Goal: Check status: Check status

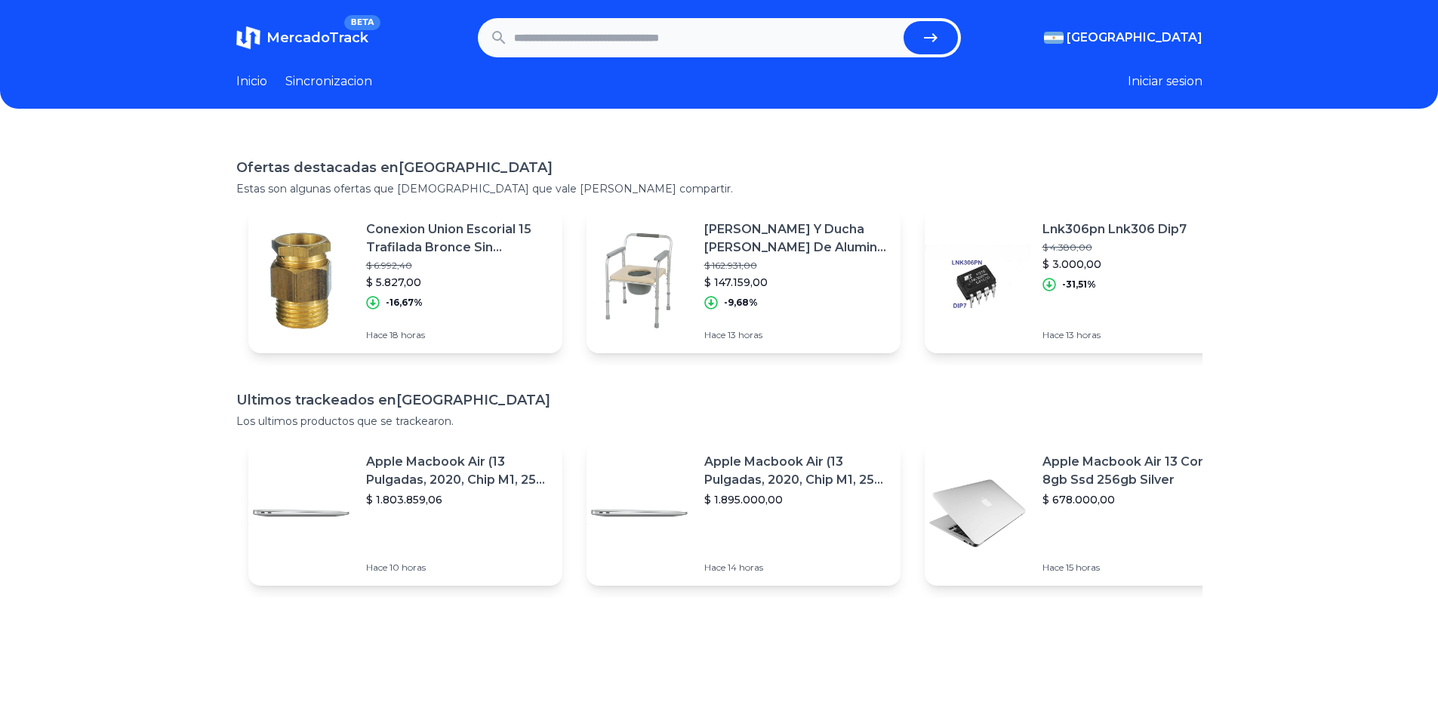
click at [664, 26] on input "text" at bounding box center [706, 37] width 384 height 33
paste input "**********"
click at [940, 42] on icon "submit" at bounding box center [931, 38] width 18 height 18
type input "**********"
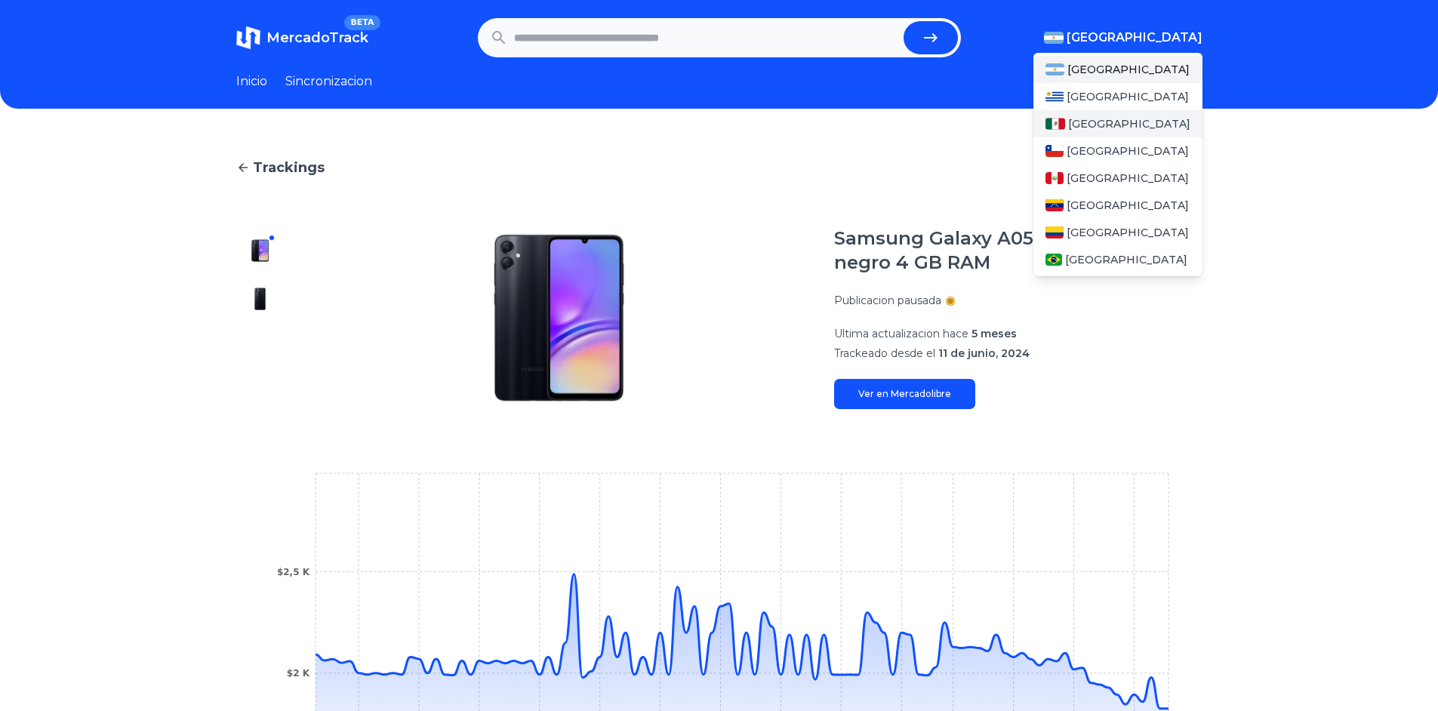
click at [1111, 122] on span "[GEOGRAPHIC_DATA]" at bounding box center [1129, 123] width 122 height 15
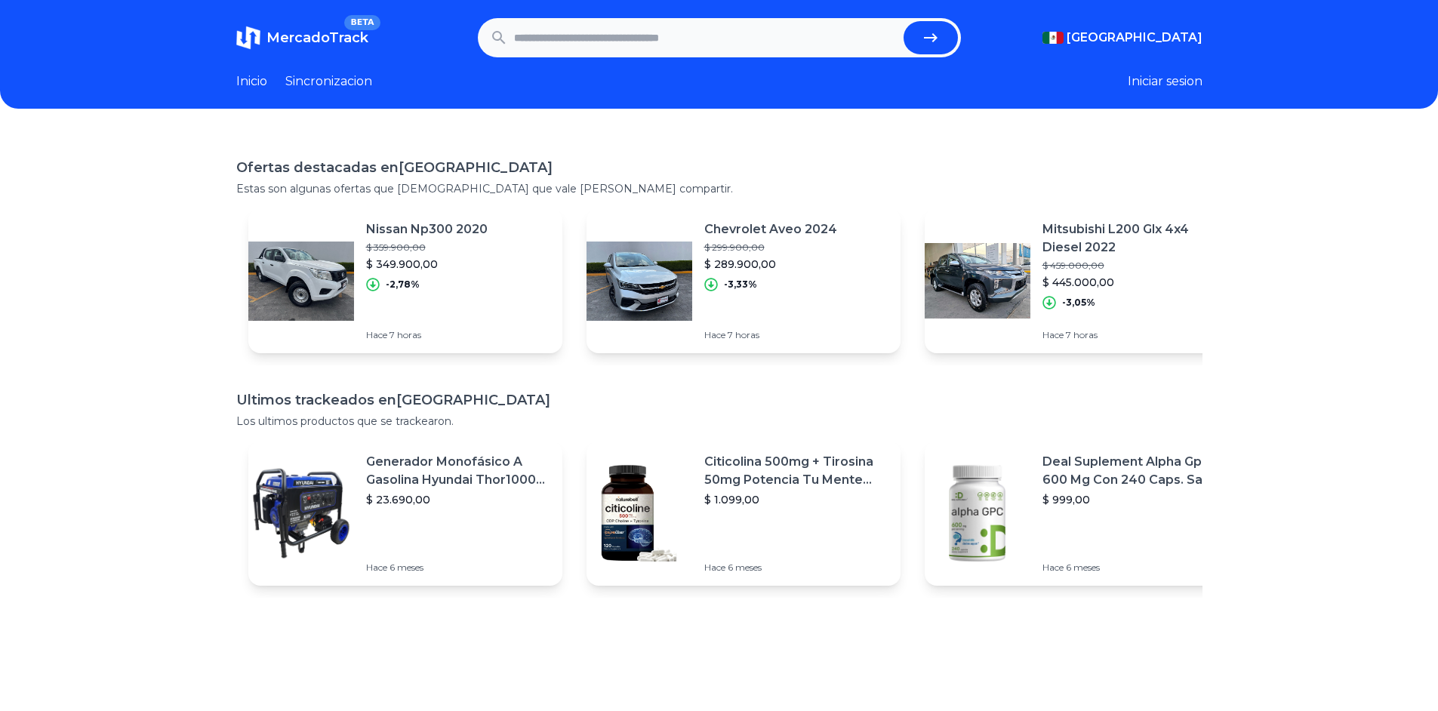
click at [670, 21] on input "text" at bounding box center [706, 37] width 384 height 33
paste input "**********"
click at [940, 41] on icon "submit" at bounding box center [931, 38] width 18 height 18
type input "**********"
click at [608, 34] on input "text" at bounding box center [706, 37] width 384 height 33
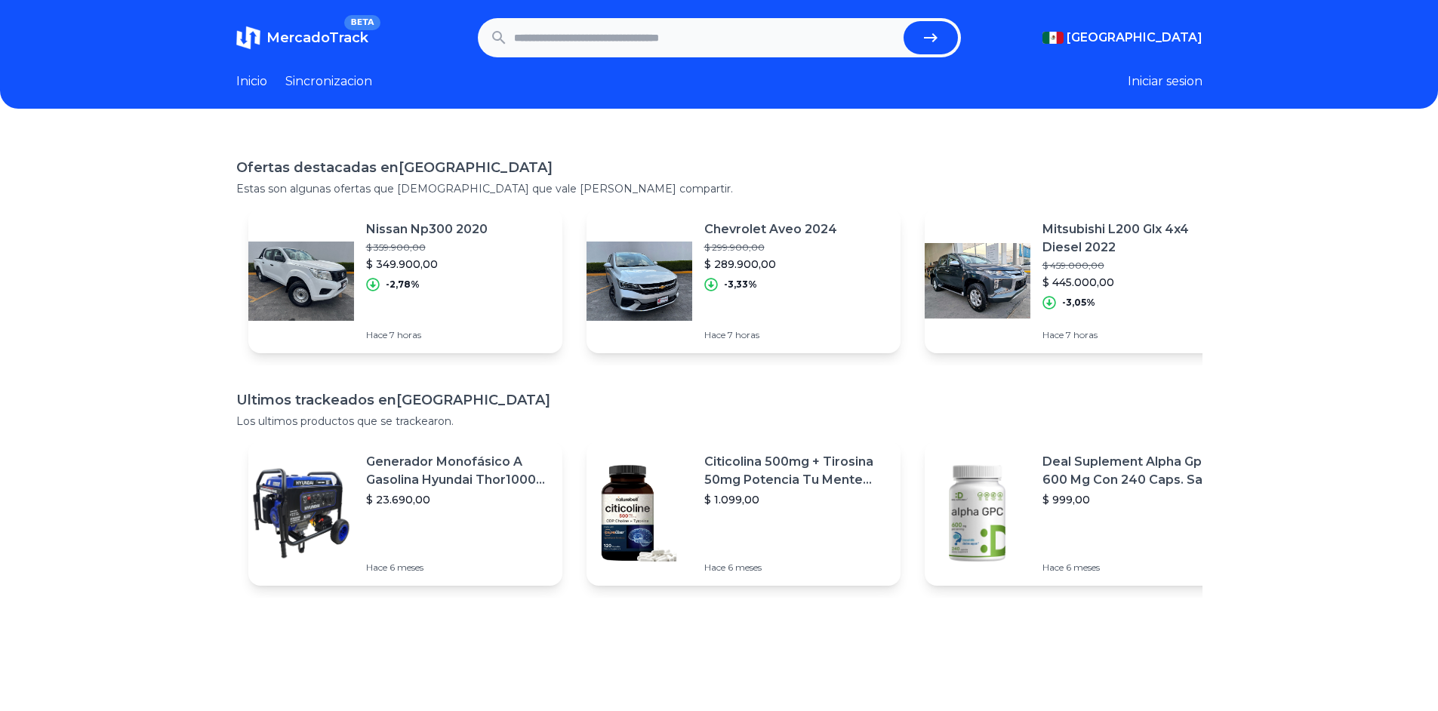
click at [711, 270] on p "$ 289.900,00" at bounding box center [770, 264] width 133 height 15
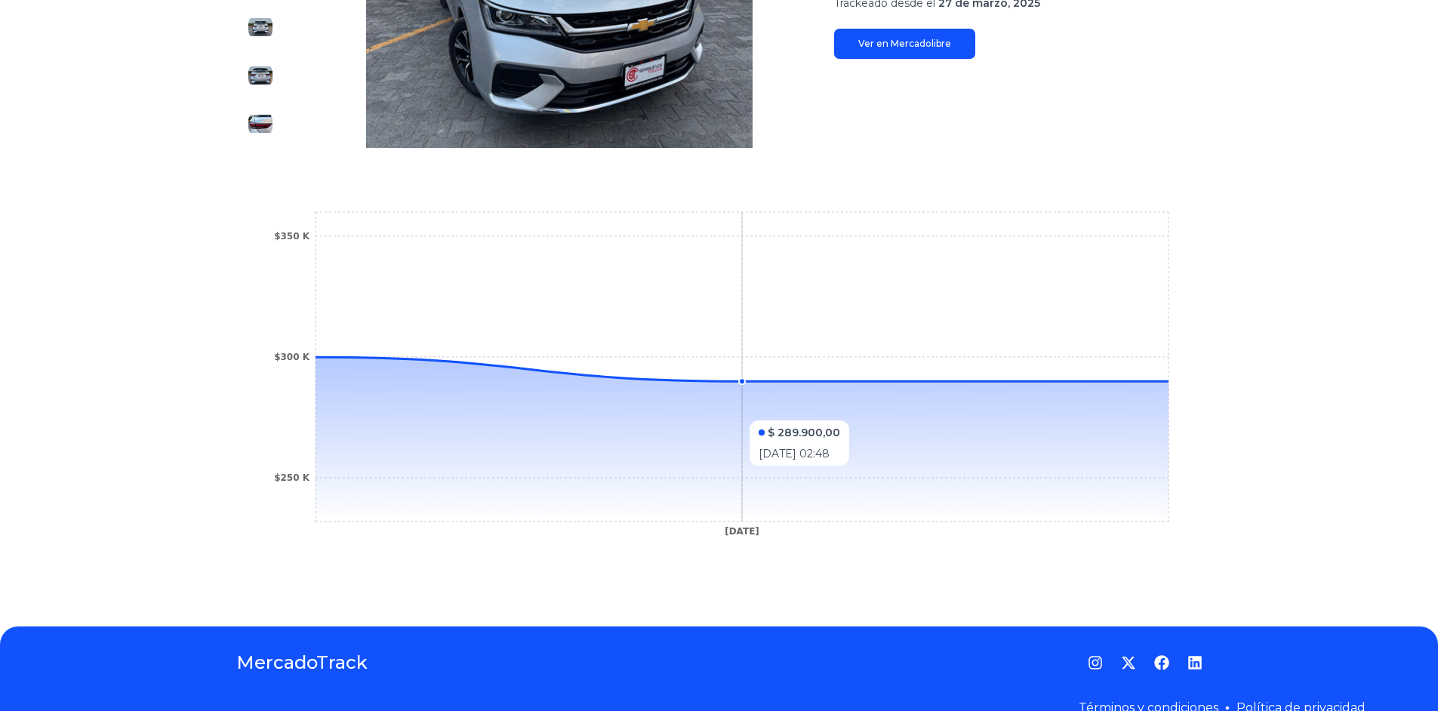
scroll to position [377, 0]
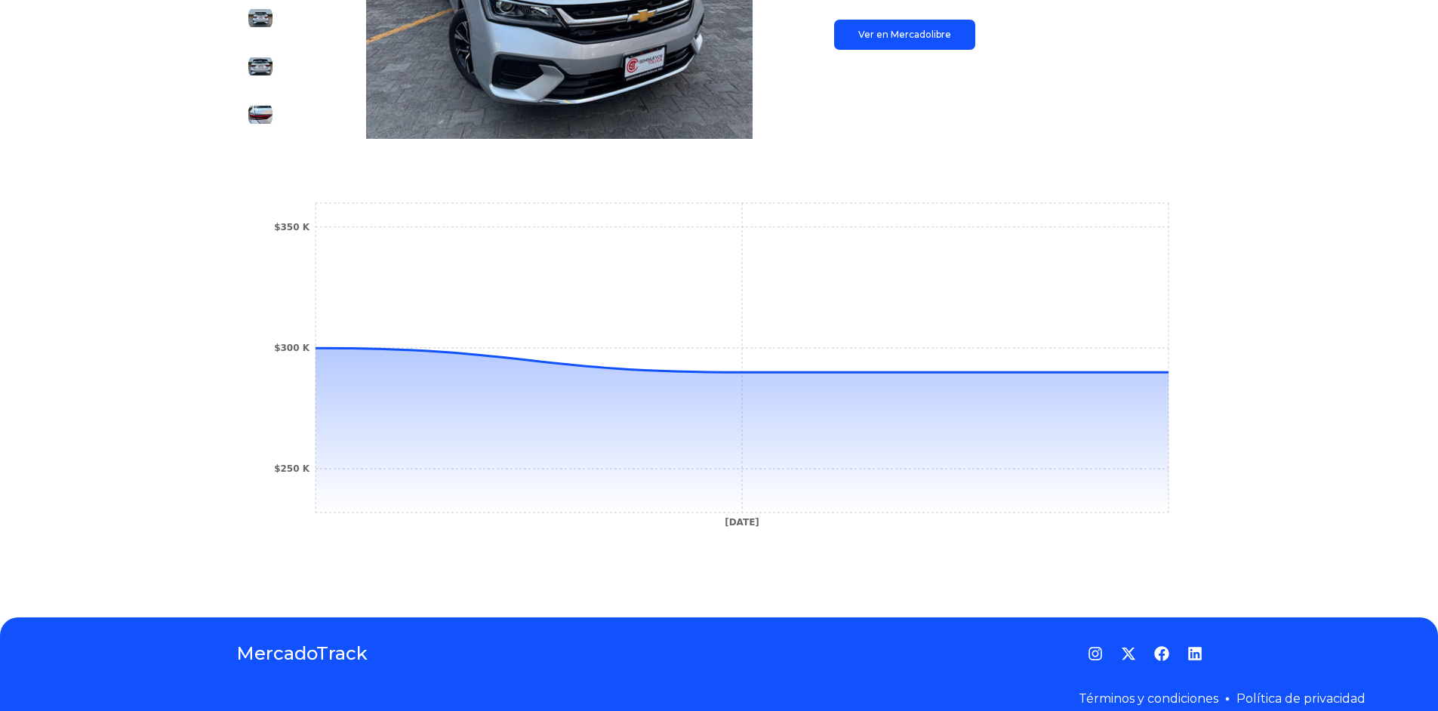
click at [753, 538] on icon "28 Mar 25 $250 K $300 K $350 K" at bounding box center [719, 369] width 906 height 340
click at [744, 521] on tspan "28 Mar 25" at bounding box center [742, 522] width 35 height 11
click at [744, 519] on tspan "28 Mar 25" at bounding box center [742, 522] width 35 height 11
drag, startPoint x: 702, startPoint y: 454, endPoint x: 688, endPoint y: 435, distance: 24.3
click at [699, 453] on icon at bounding box center [742, 430] width 853 height 165
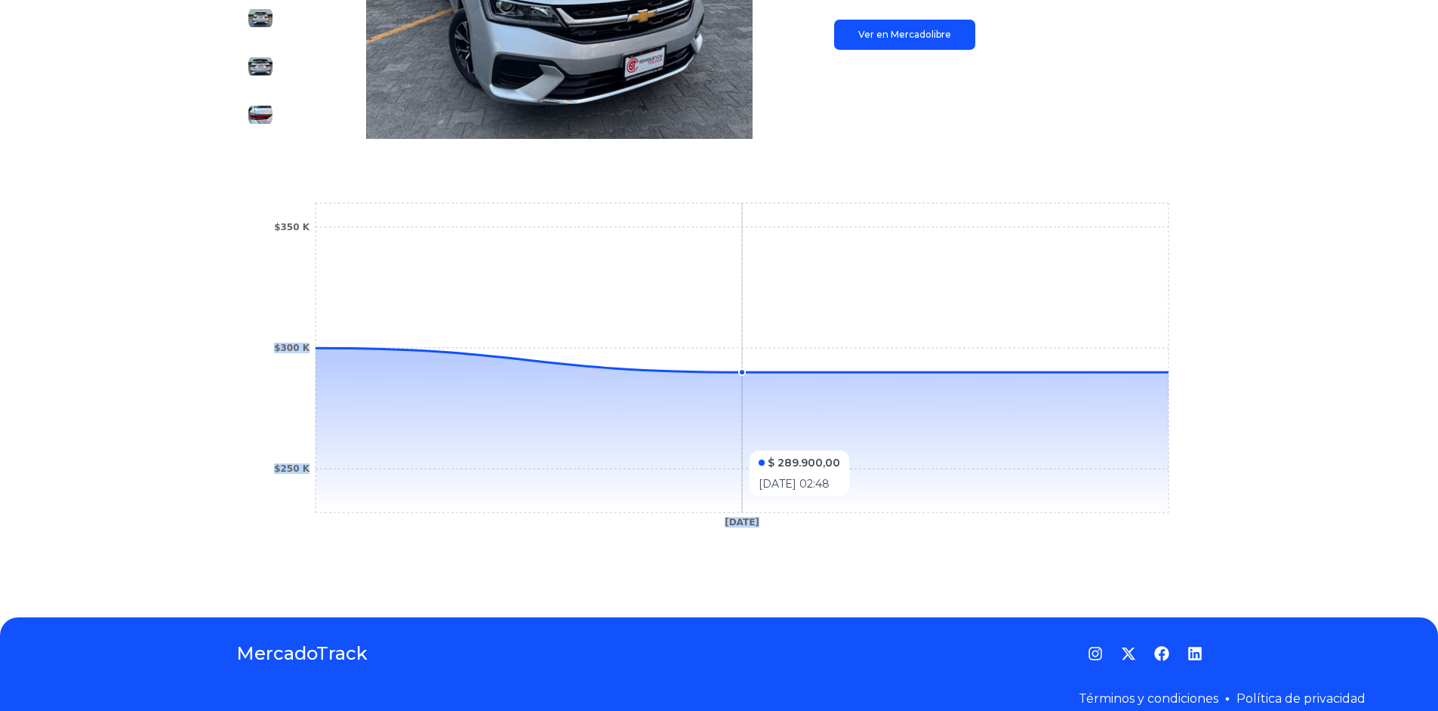
click at [529, 285] on icon "28 Mar 25 $250 K $300 K $350 K" at bounding box center [719, 369] width 906 height 340
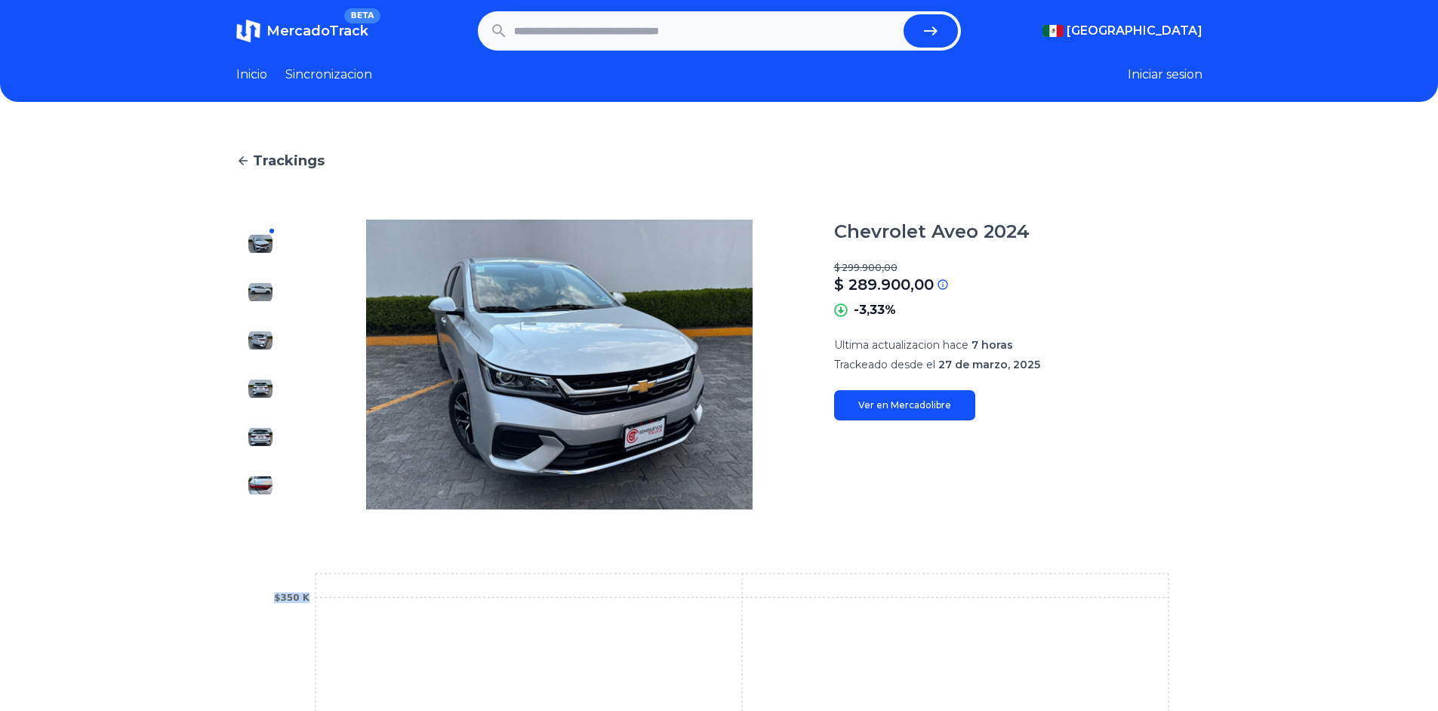
scroll to position [0, 0]
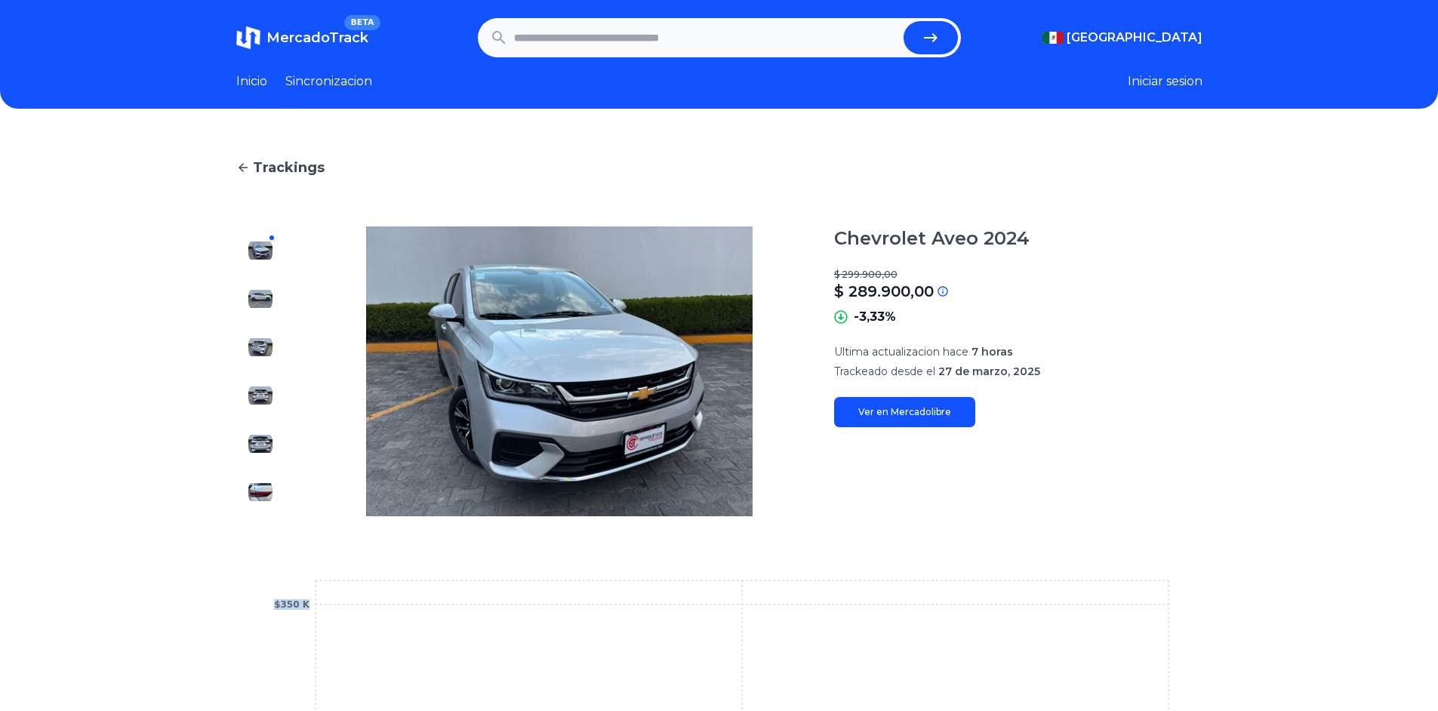
click at [248, 168] on icon at bounding box center [243, 167] width 9 height 9
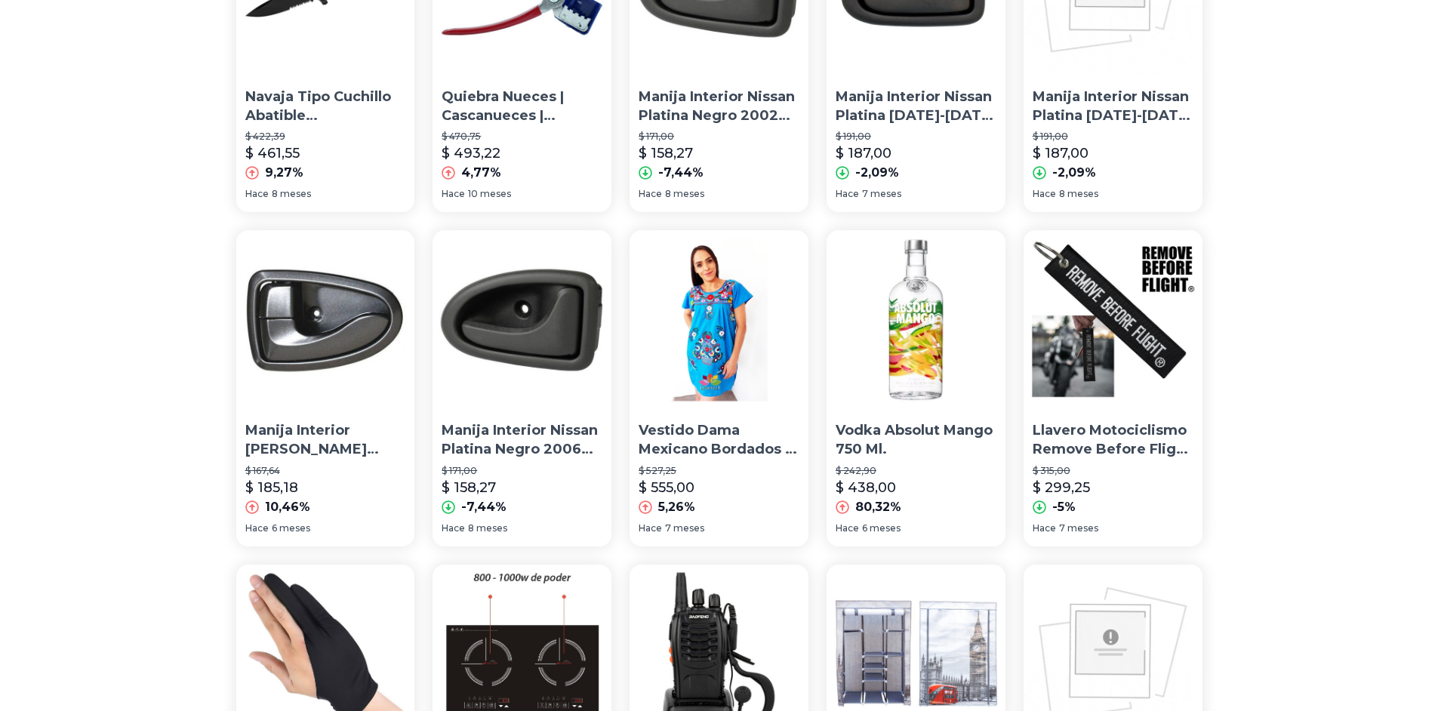
scroll to position [377, 0]
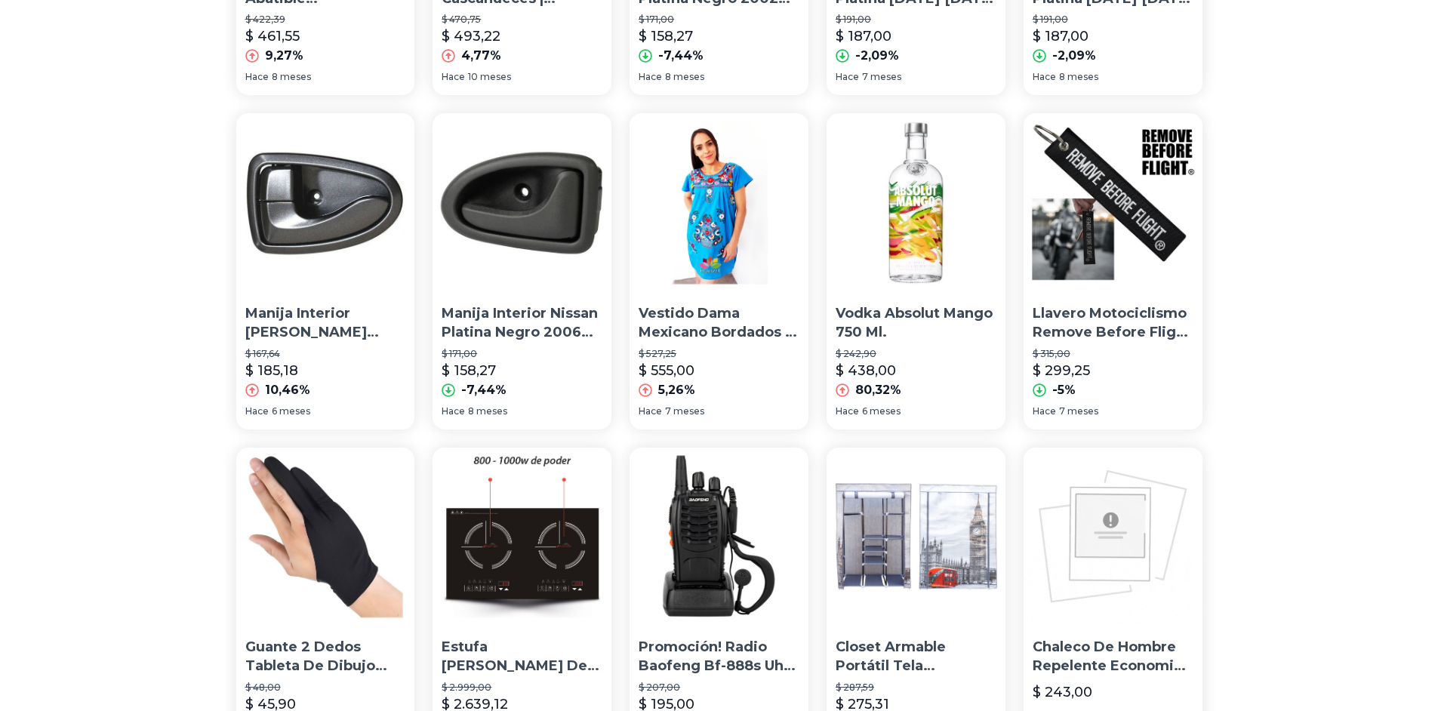
click at [544, 270] on img at bounding box center [522, 202] width 179 height 179
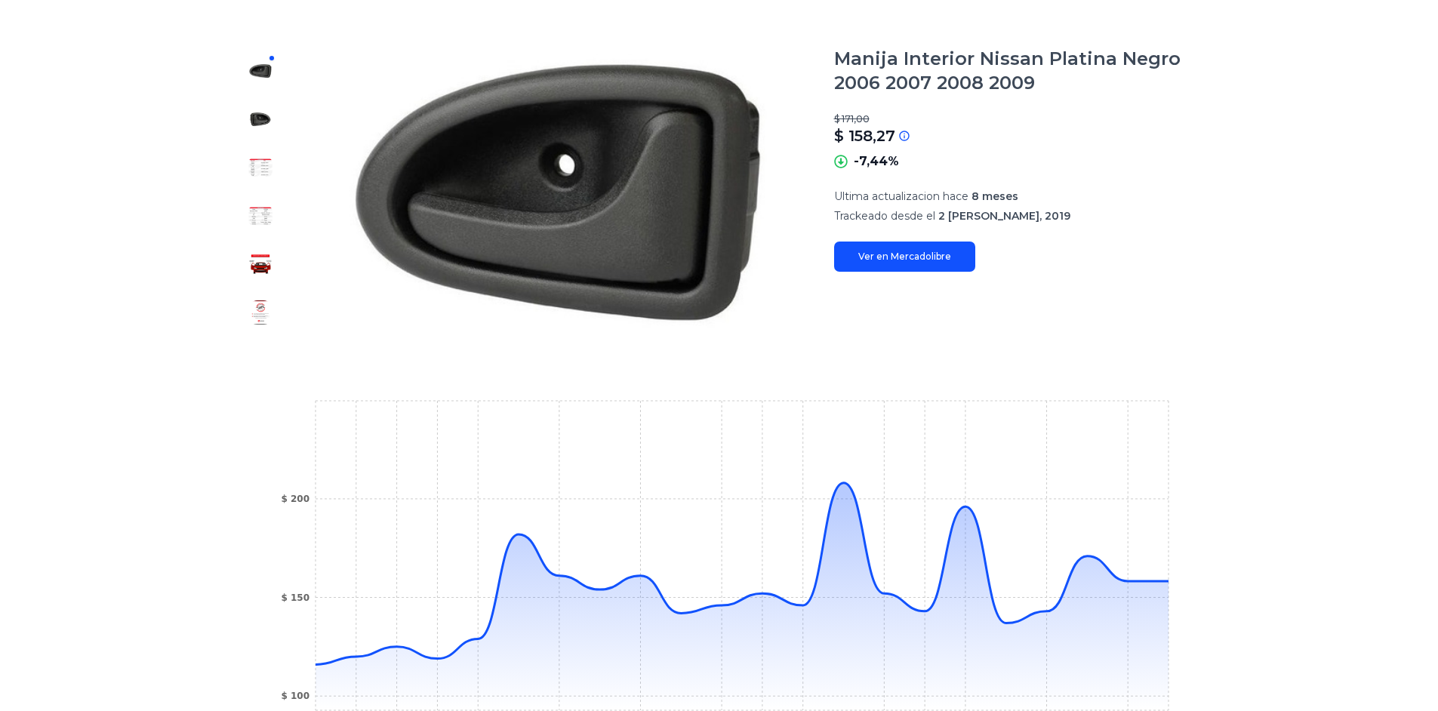
scroll to position [151, 0]
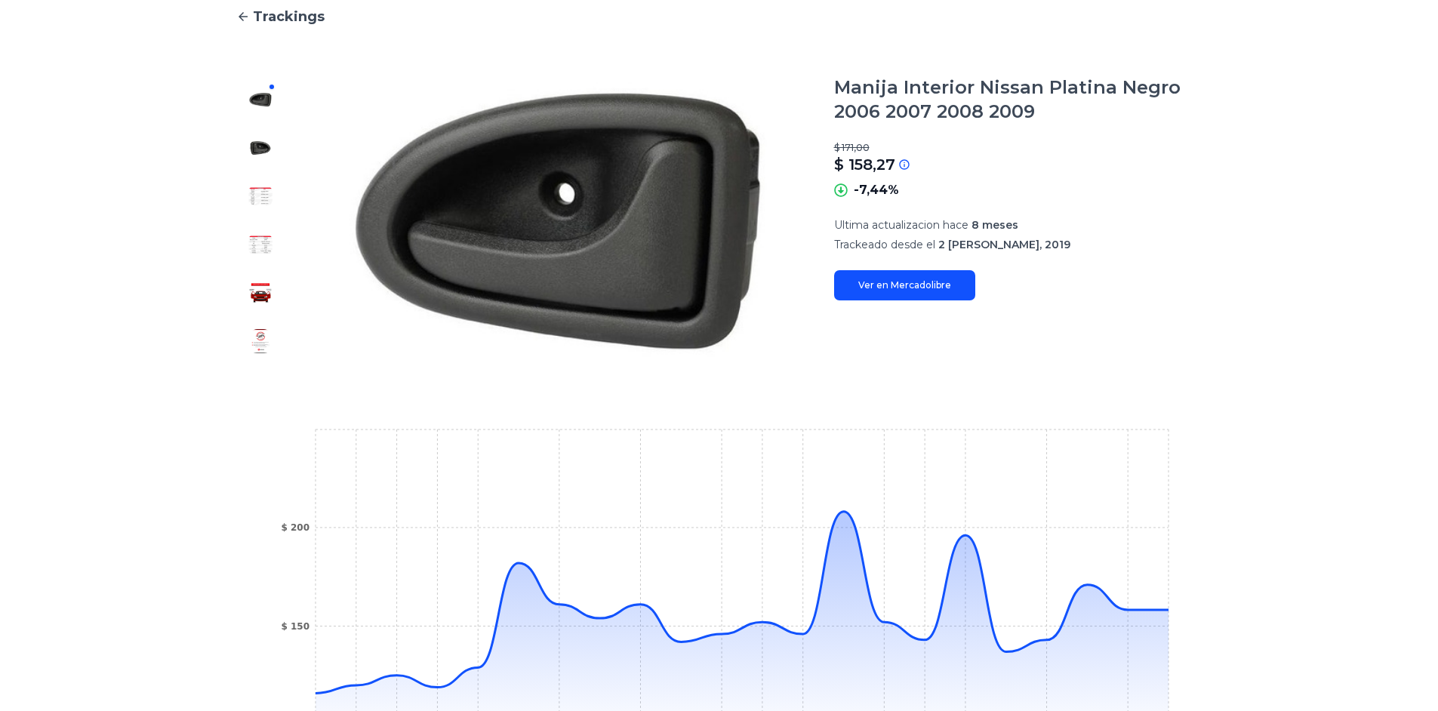
click at [923, 288] on link "Ver en Mercadolibre" at bounding box center [904, 285] width 141 height 30
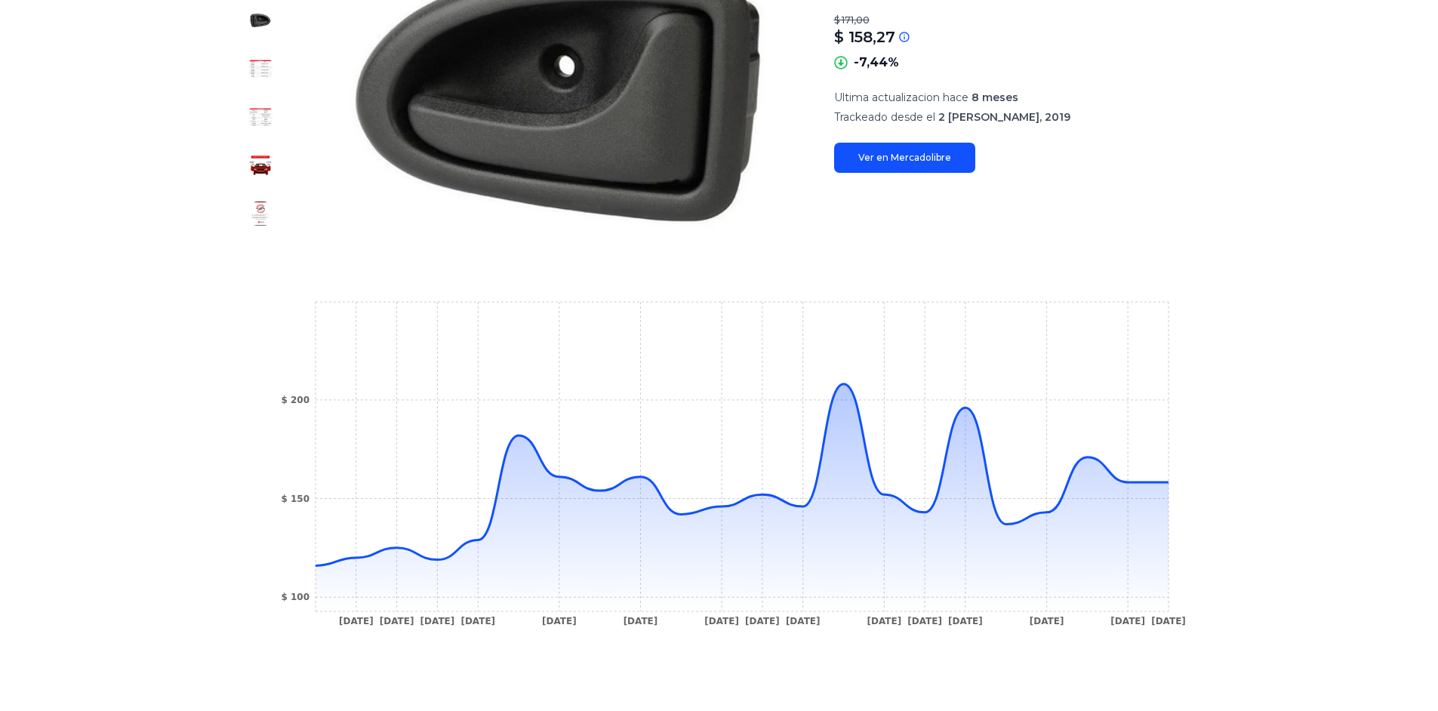
scroll to position [377, 0]
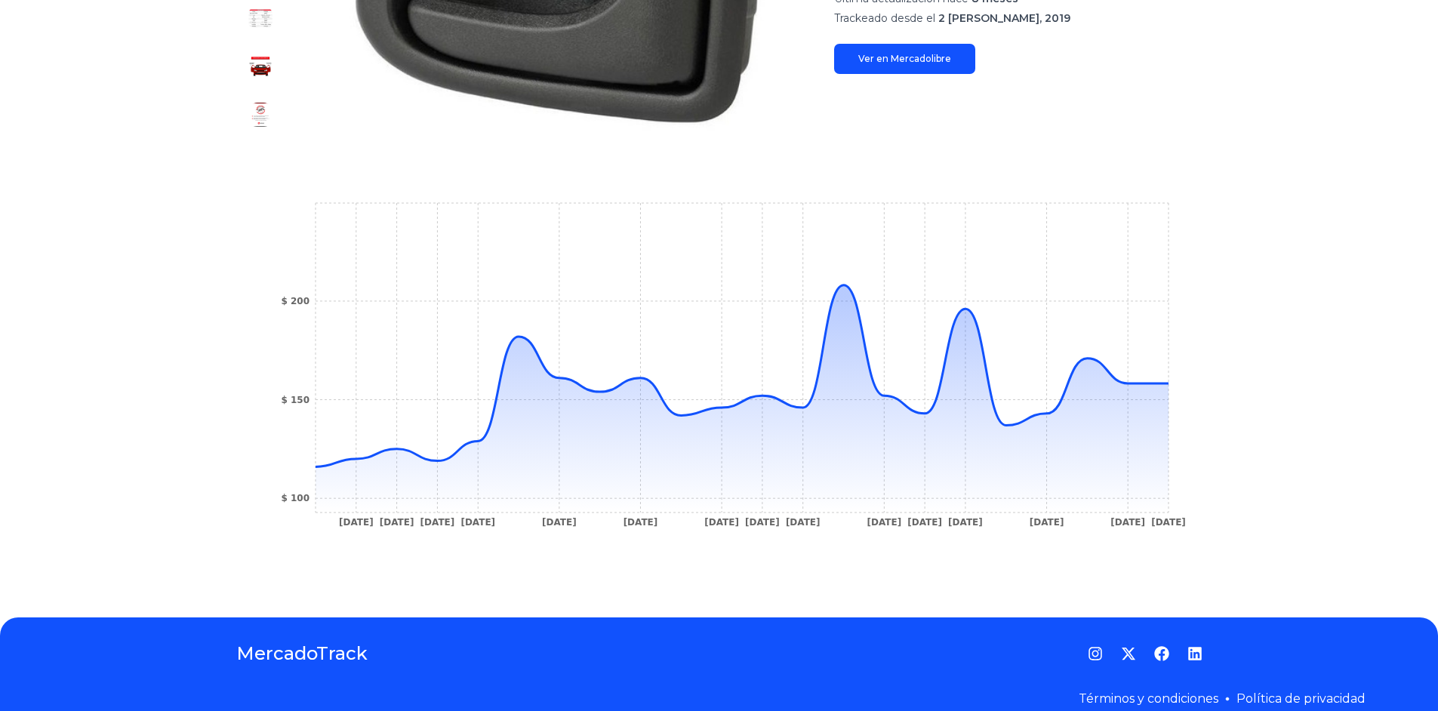
click at [393, 522] on tspan "13 Jul 24" at bounding box center [396, 522] width 35 height 11
click at [300, 516] on icon "24 Jun 24 13 Jul 24 15 Jul 24 23 Jul 24 13 Aug 24 22 Aug 24 19 Sep 24 1 Oct 24 …" at bounding box center [719, 369] width 906 height 340
click at [361, 517] on tspan "24 Jun 24" at bounding box center [355, 522] width 35 height 11
click at [624, 531] on icon "24 Jun 24 13 Jul 24 15 Jul 24 23 Jul 24 13 Aug 24 22 Aug 24 19 Sep 24 1 Oct 24 …" at bounding box center [719, 369] width 906 height 340
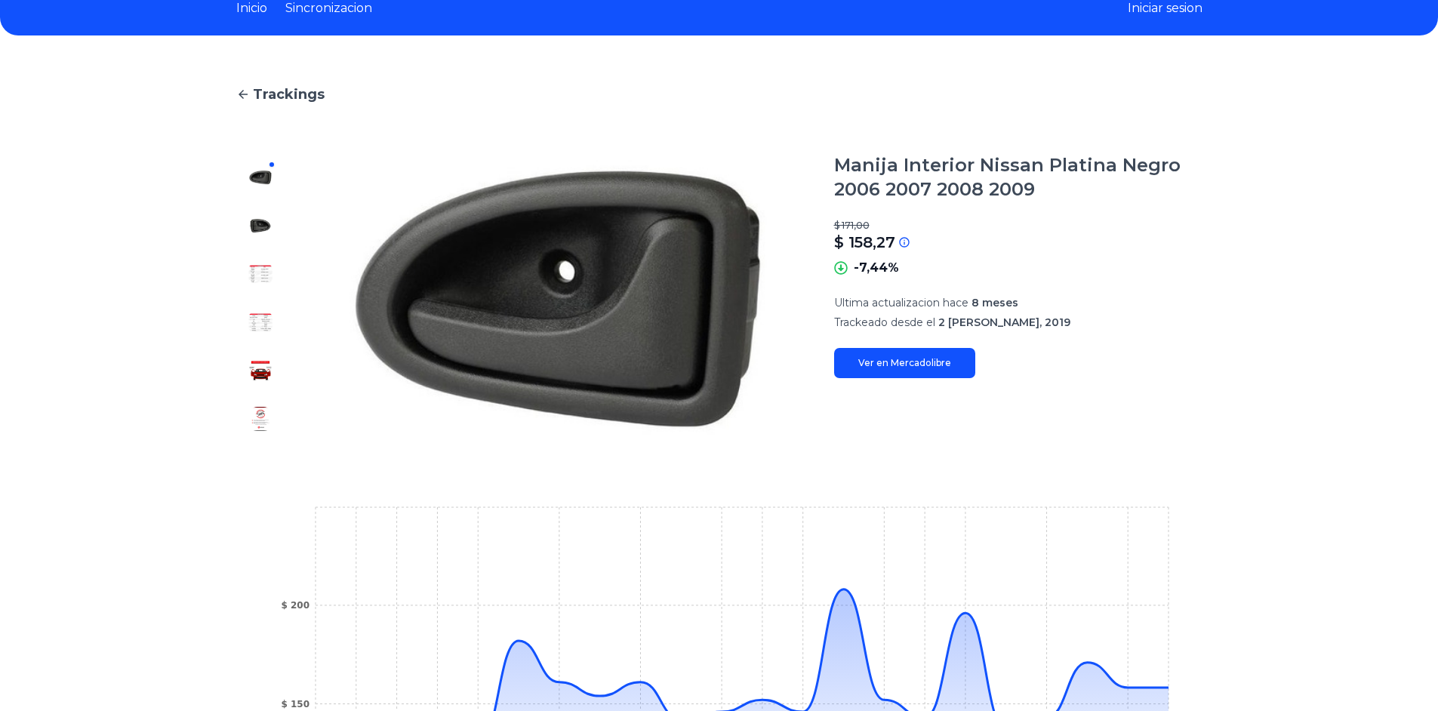
scroll to position [0, 0]
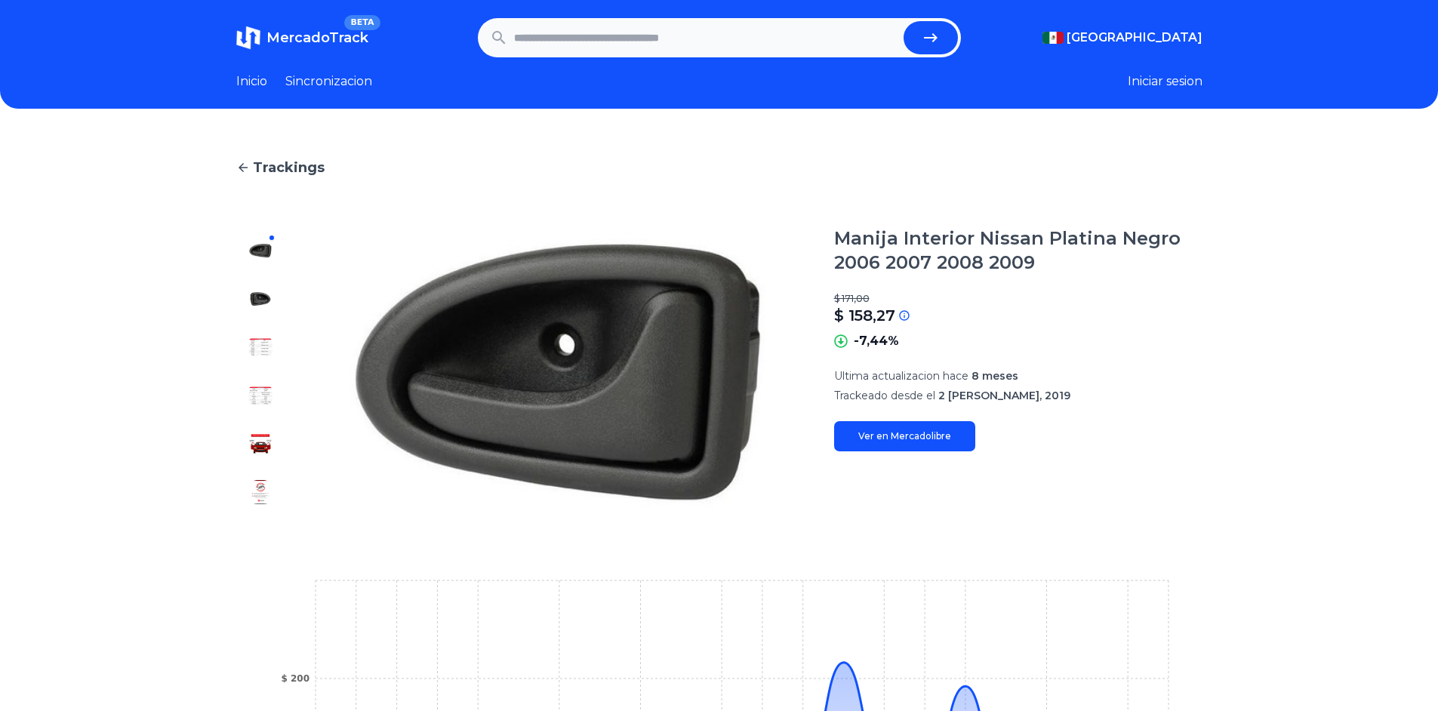
click at [1172, 82] on button "Iniciar sesion" at bounding box center [1165, 81] width 75 height 18
click at [314, 76] on link "Sincronizacion" at bounding box center [328, 81] width 87 height 18
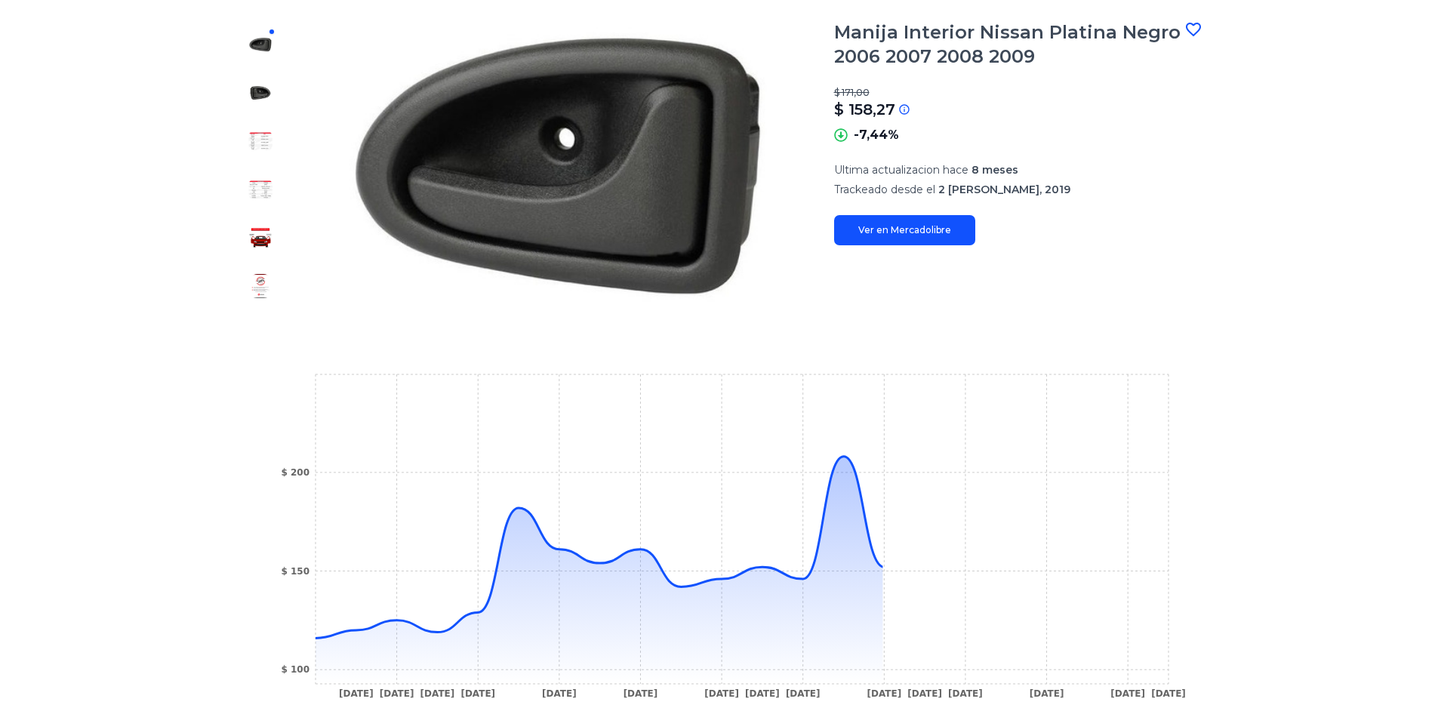
scroll to position [302, 0]
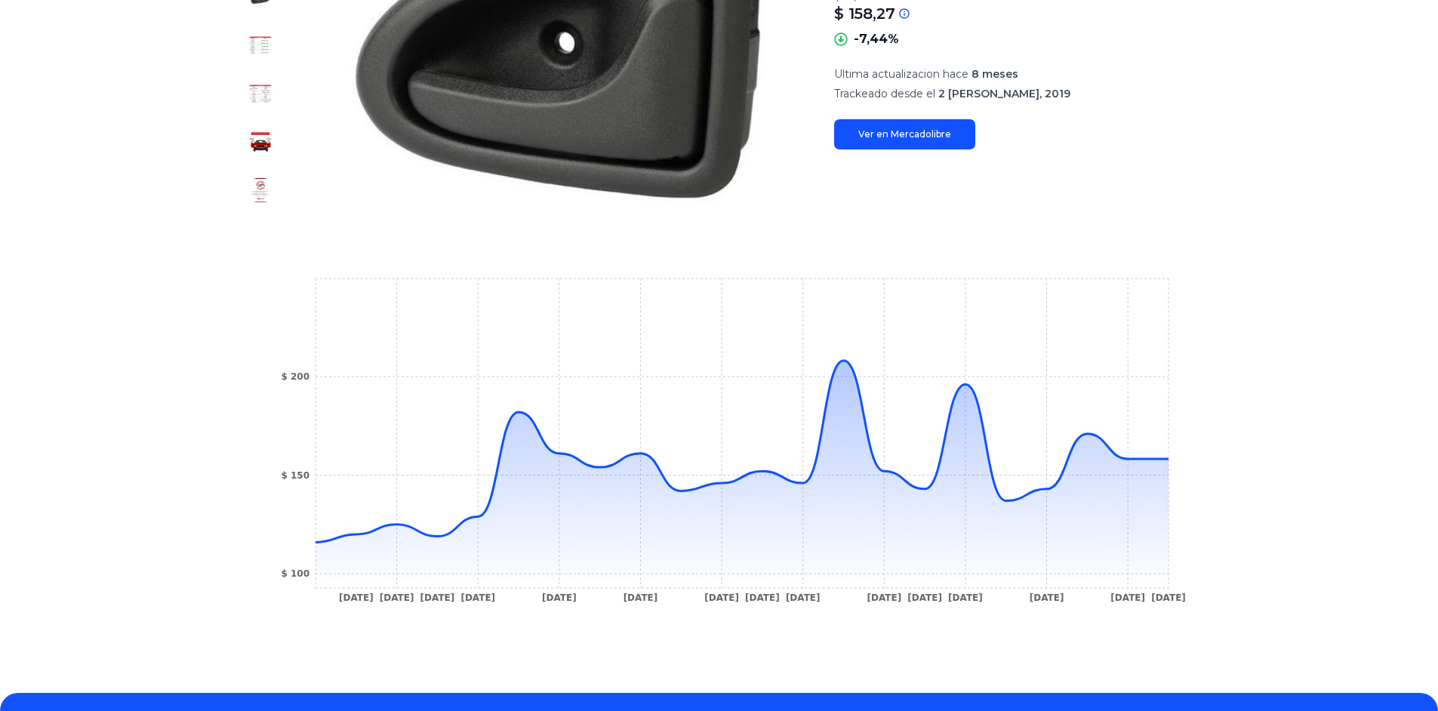
click at [373, 597] on tspan "[DATE]" at bounding box center [355, 598] width 35 height 11
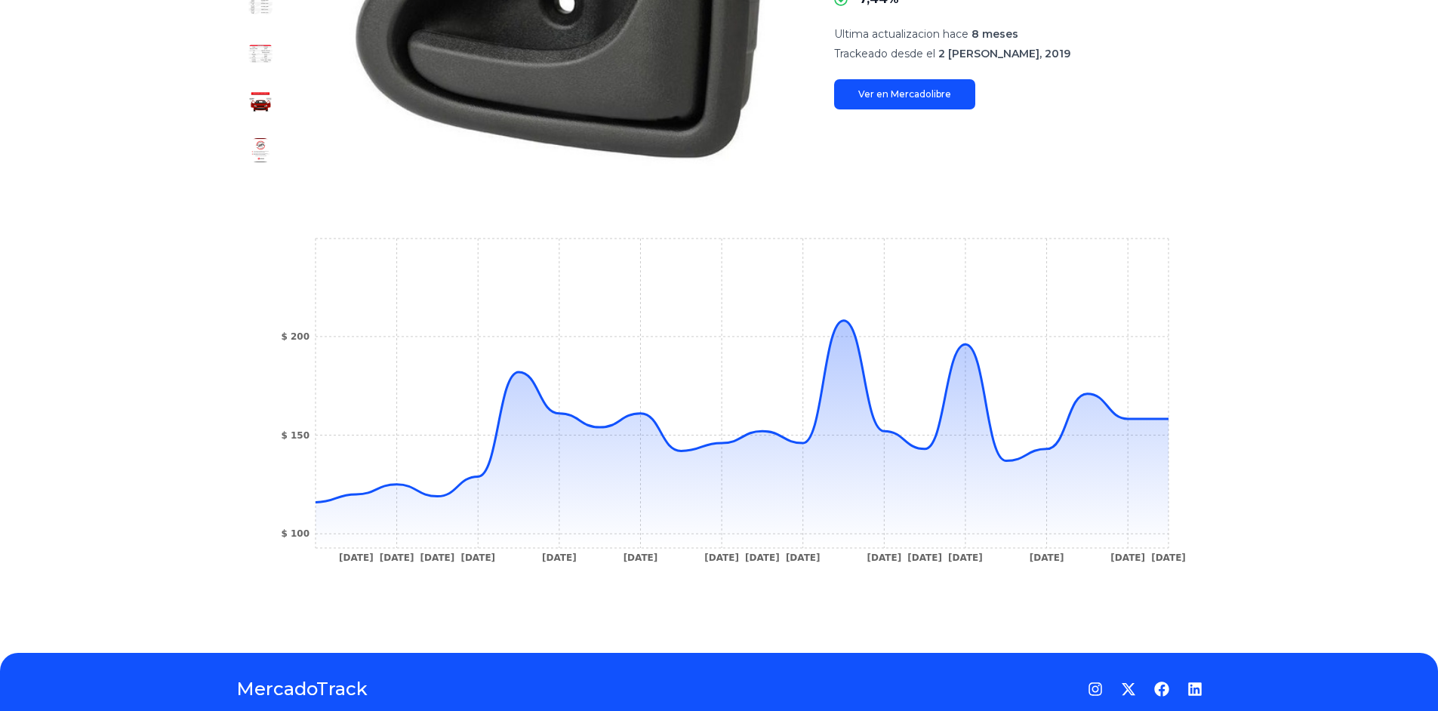
scroll to position [377, 0]
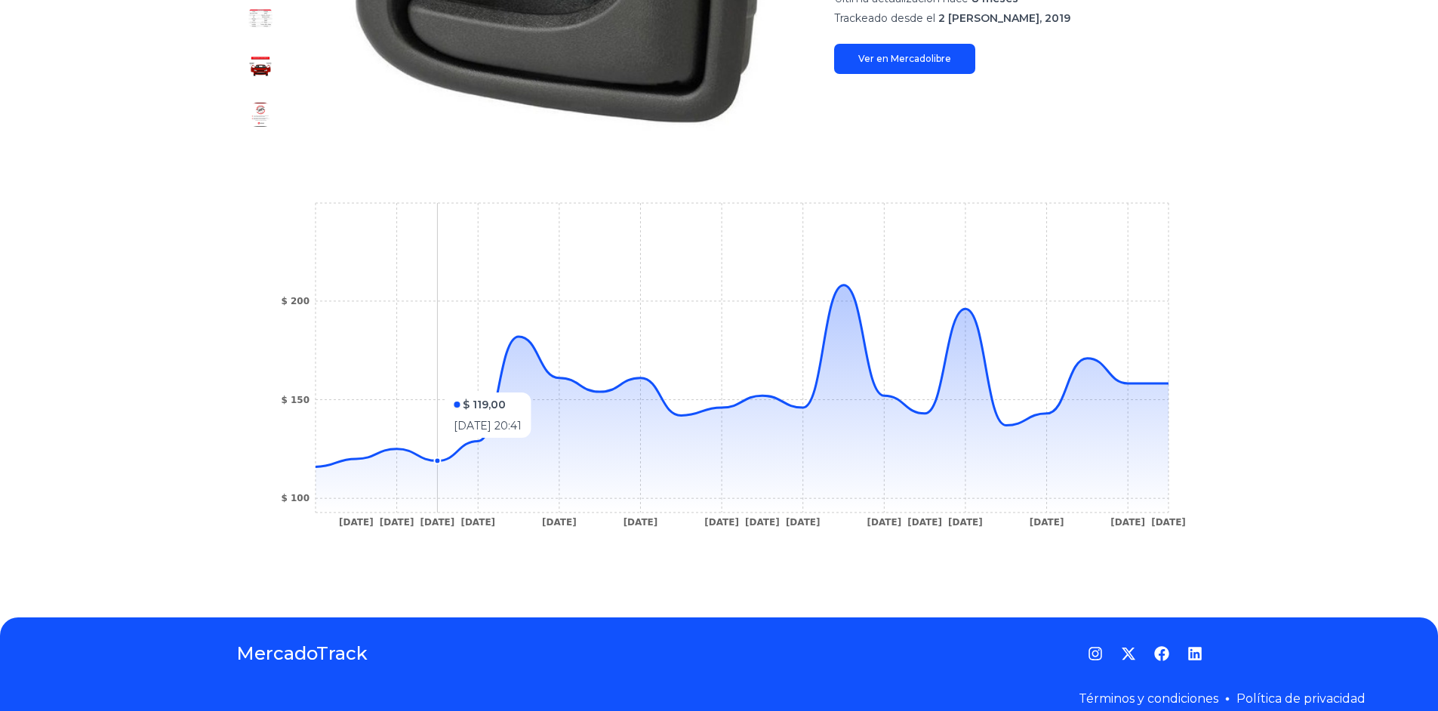
drag, startPoint x: 424, startPoint y: 385, endPoint x: 377, endPoint y: 389, distance: 47.0
click at [379, 388] on icon "[DATE] [DATE] [DATE] [DATE] [DATE] [DATE] [DATE] [DATE] [DATE] [DATE] [DATE] [D…" at bounding box center [719, 369] width 906 height 340
click at [310, 401] on tspan "$ 150" at bounding box center [295, 400] width 29 height 11
click at [350, 491] on icon at bounding box center [742, 398] width 853 height 227
drag, startPoint x: 437, startPoint y: 494, endPoint x: 582, endPoint y: 497, distance: 145.0
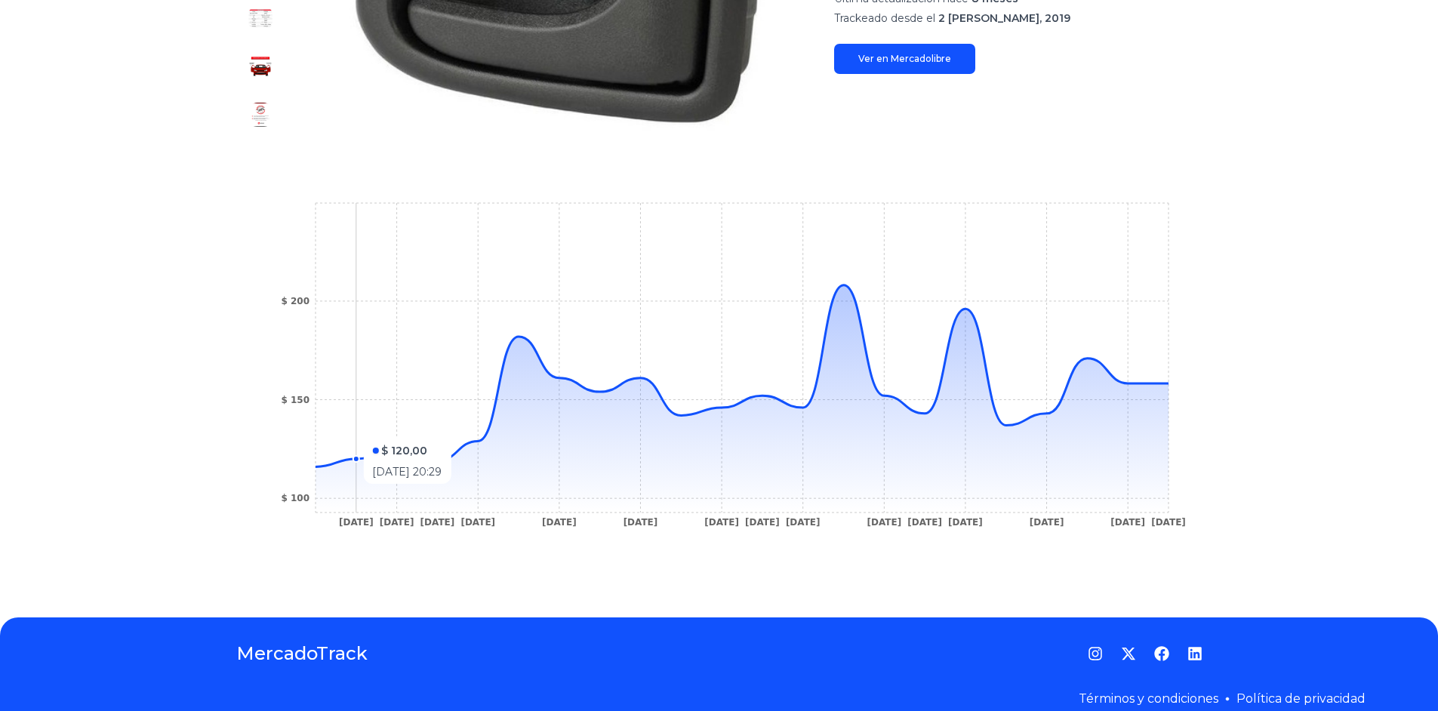
click at [463, 496] on icon at bounding box center [742, 398] width 853 height 227
drag, startPoint x: 623, startPoint y: 502, endPoint x: 817, endPoint y: 515, distance: 194.4
click at [683, 511] on icon at bounding box center [742, 398] width 853 height 227
drag, startPoint x: 883, startPoint y: 529, endPoint x: 976, endPoint y: 541, distance: 94.3
click at [929, 537] on icon "24 Jun 24 13 Jul 24 15 Jul 24 23 Jul 24 13 Aug 24 22 Aug 24 19 Sep 24 1 Oct 24 …" at bounding box center [719, 369] width 906 height 340
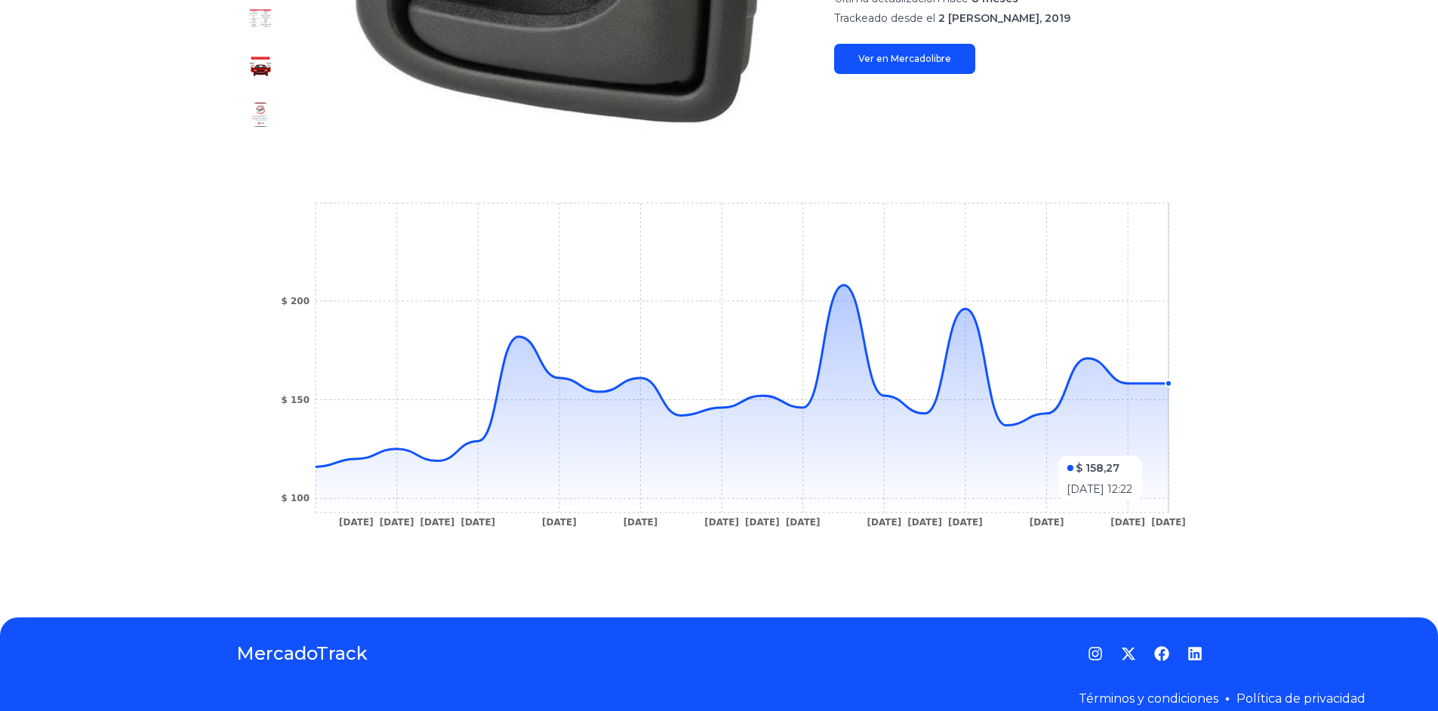
click at [1169, 507] on icon at bounding box center [742, 398] width 853 height 227
click at [384, 520] on tspan "13 Jul 24" at bounding box center [396, 522] width 35 height 11
click at [437, 525] on tspan "15 Jul 24" at bounding box center [437, 522] width 35 height 11
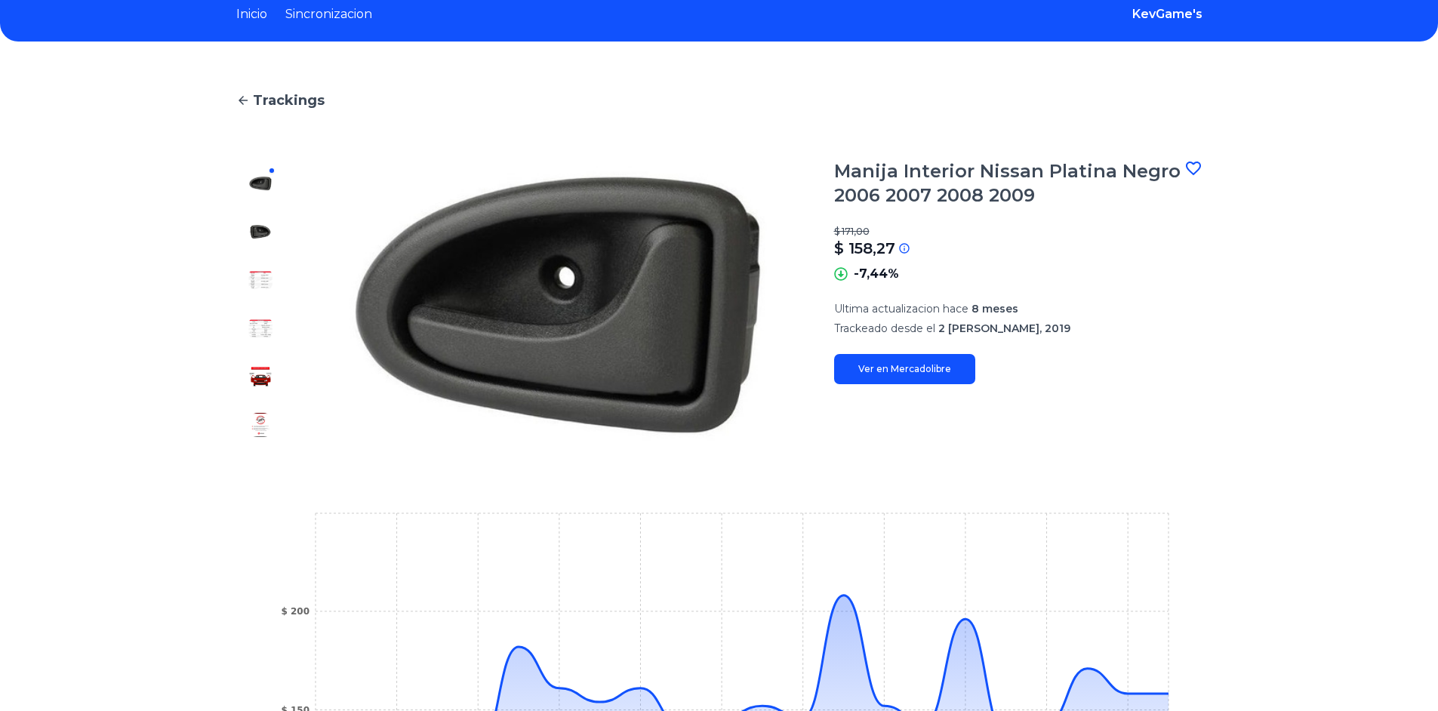
scroll to position [302, 0]
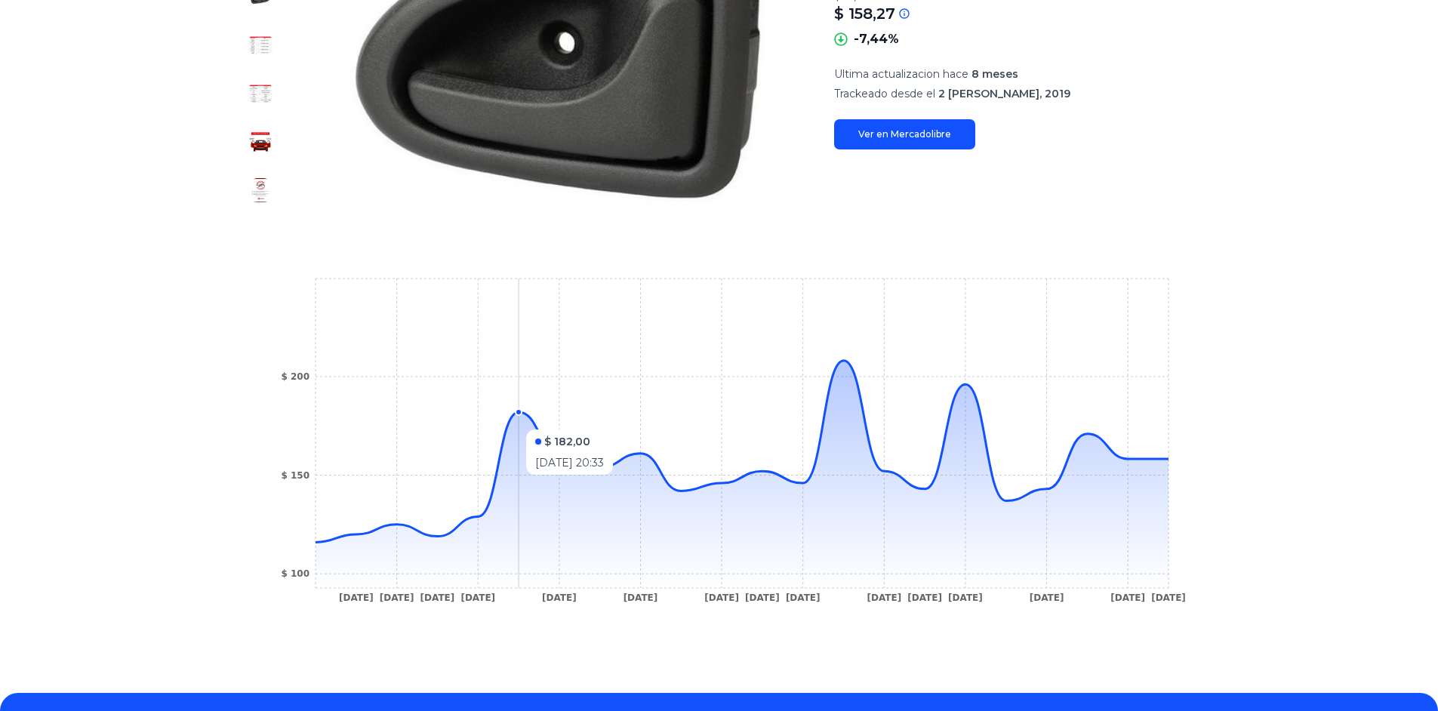
drag, startPoint x: 538, startPoint y: 422, endPoint x: 532, endPoint y: 429, distance: 9.1
click at [532, 429] on icon at bounding box center [742, 474] width 853 height 227
click at [525, 420] on icon at bounding box center [742, 474] width 853 height 227
click at [518, 411] on icon "24 Jun 24 13 Jul 24 15 Jul 24 23 Jul 24 13 Aug 24 22 Aug 24 19 Sep 24 1 Oct 24 …" at bounding box center [719, 445] width 906 height 340
drag, startPoint x: 518, startPoint y: 411, endPoint x: 440, endPoint y: 428, distance: 79.7
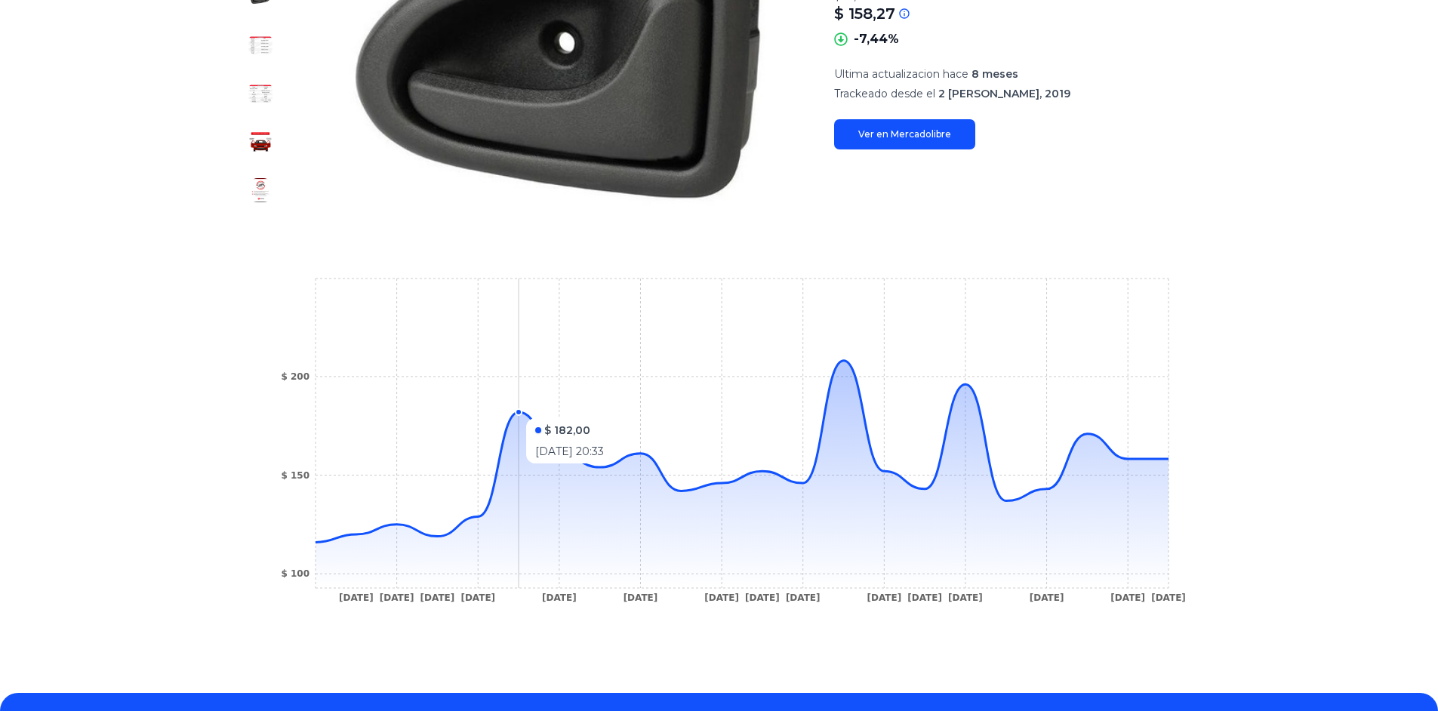
click at [479, 428] on icon "24 Jun 24 13 Jul 24 15 Jul 24 23 Jul 24 13 Aug 24 22 Aug 24 19 Sep 24 1 Oct 24 …" at bounding box center [719, 445] width 906 height 340
click at [356, 455] on icon "24 Jun 24 13 Jul 24 15 Jul 24 23 Jul 24 13 Aug 24 22 Aug 24 19 Sep 24 1 Oct 24 …" at bounding box center [719, 445] width 906 height 340
drag, startPoint x: 333, startPoint y: 467, endPoint x: 322, endPoint y: 471, distance: 11.5
click at [328, 469] on icon "24 Jun 24 13 Jul 24 15 Jul 24 23 Jul 24 13 Aug 24 22 Aug 24 19 Sep 24 1 Oct 24 …" at bounding box center [719, 445] width 906 height 340
drag, startPoint x: 305, startPoint y: 479, endPoint x: 303, endPoint y: 486, distance: 7.7
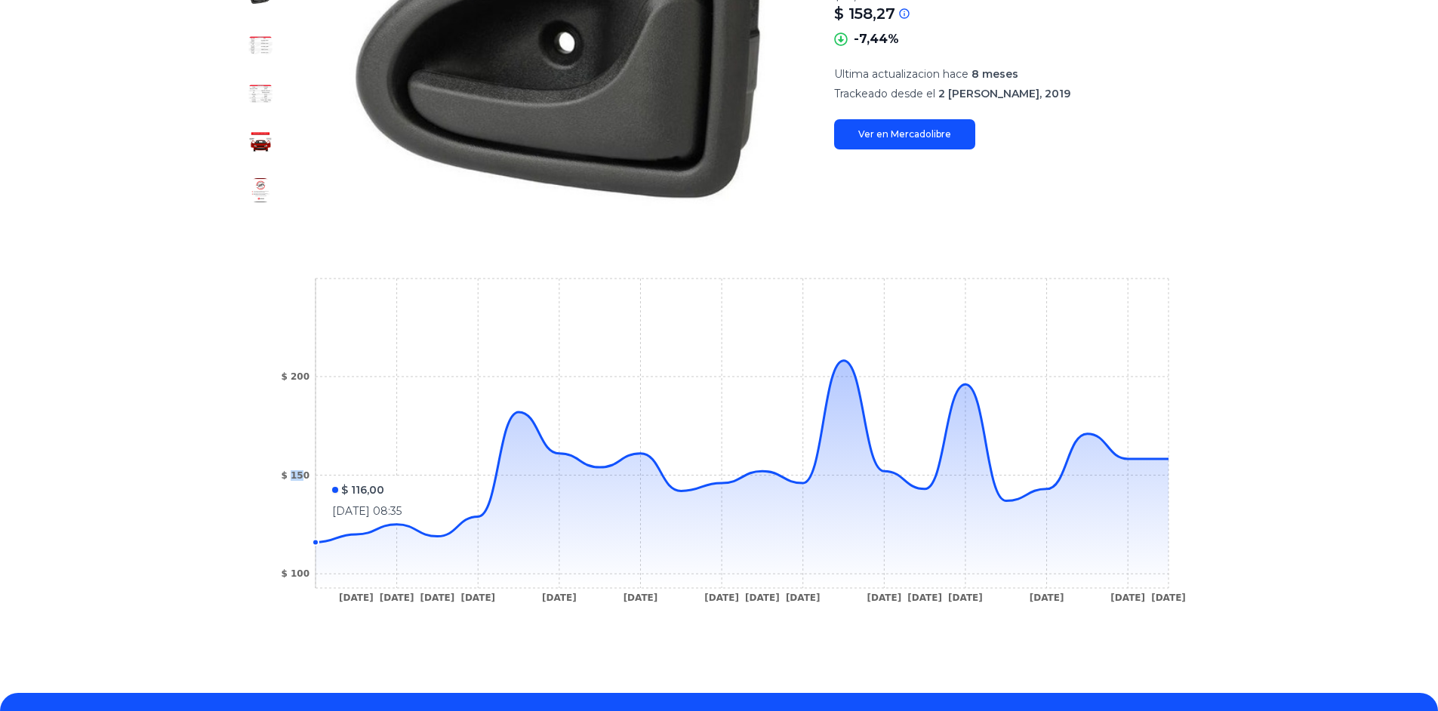
click at [302, 482] on icon "24 Jun 24 13 Jul 24 15 Jul 24 23 Jul 24 13 Aug 24 22 Aug 24 19 Sep 24 1 Oct 24 …" at bounding box center [719, 445] width 906 height 340
click at [372, 593] on icon "24 Jun 24 13 Jul 24 15 Jul 24 23 Jul 24 13 Aug 24 22 Aug 24 19 Sep 24 1 Oct 24 …" at bounding box center [719, 445] width 906 height 340
click at [350, 585] on icon at bounding box center [742, 474] width 853 height 227
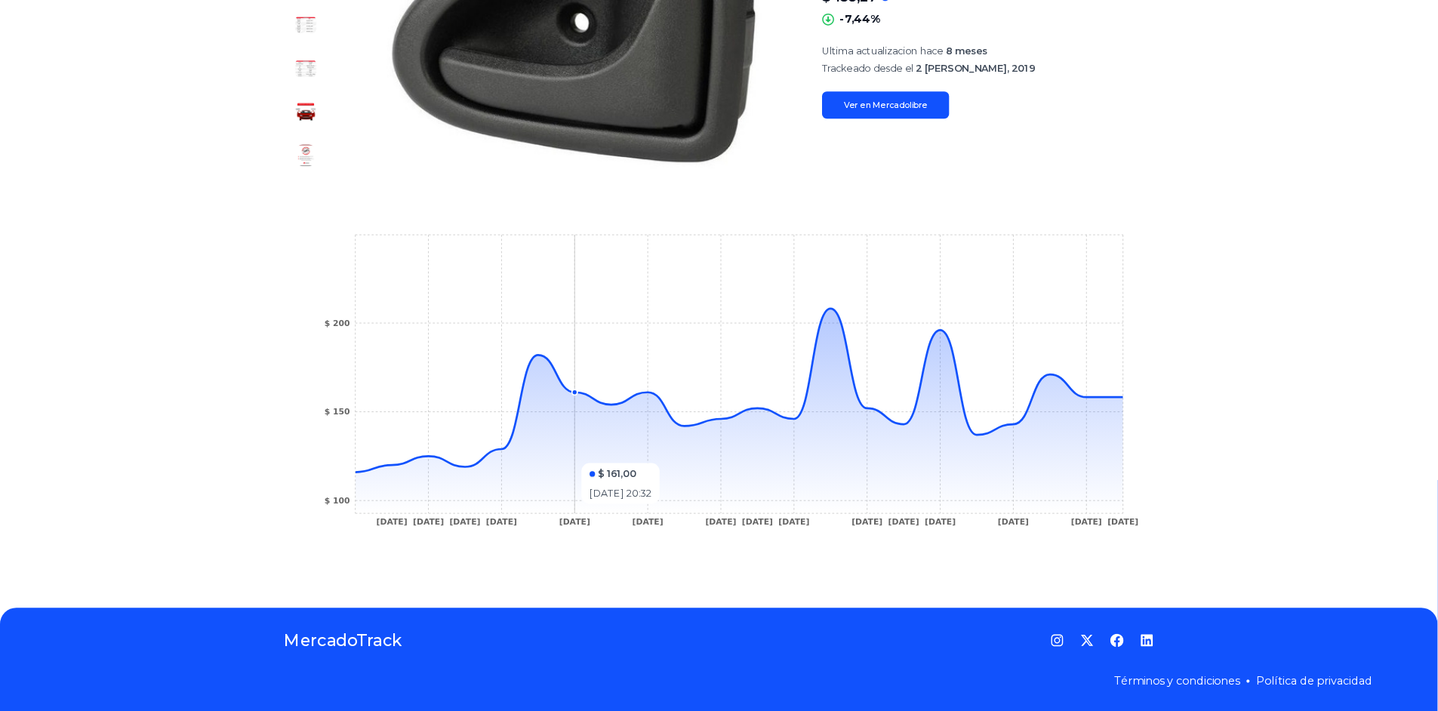
scroll to position [319, 0]
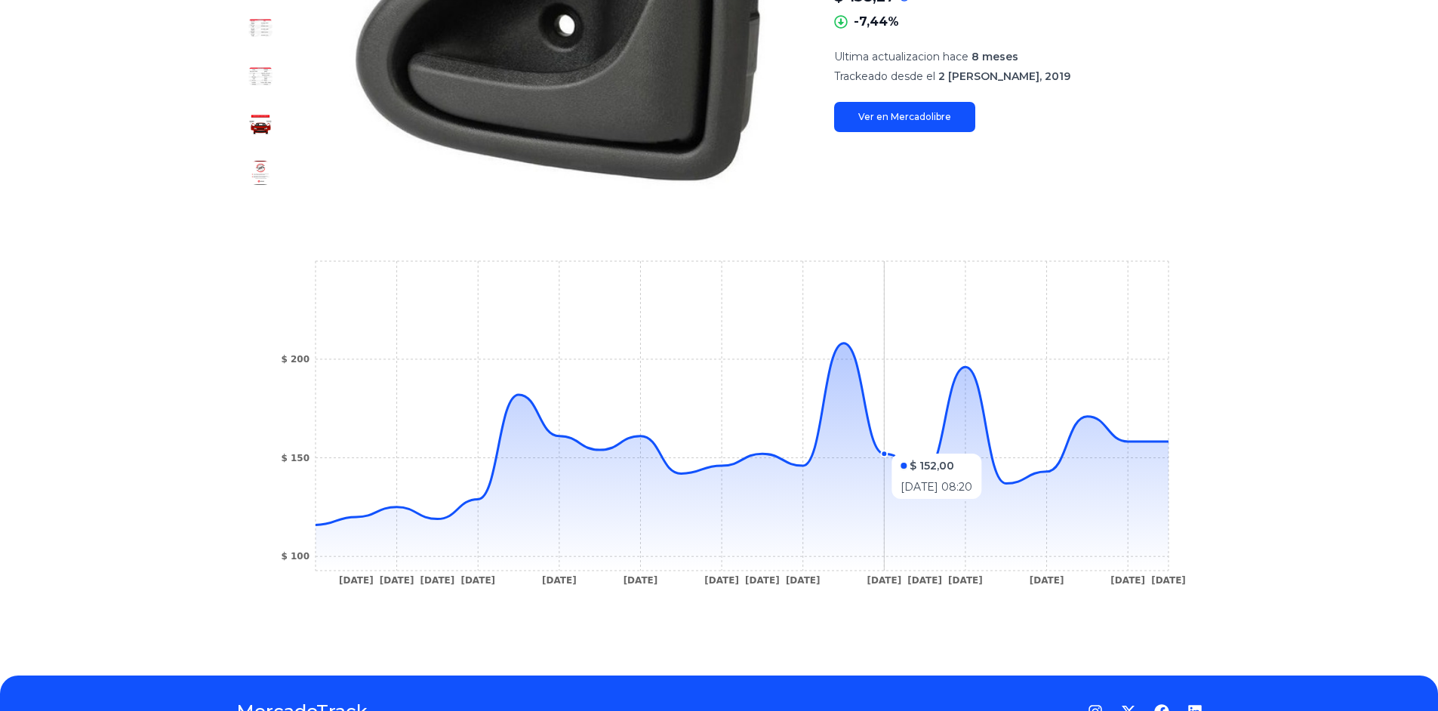
click at [1026, 446] on icon "24 Jun 24 13 Jul 24 15 Jul 24 23 Jul 24 13 Aug 24 22 Aug 24 19 Sep 24 1 Oct 24 …" at bounding box center [719, 427] width 906 height 340
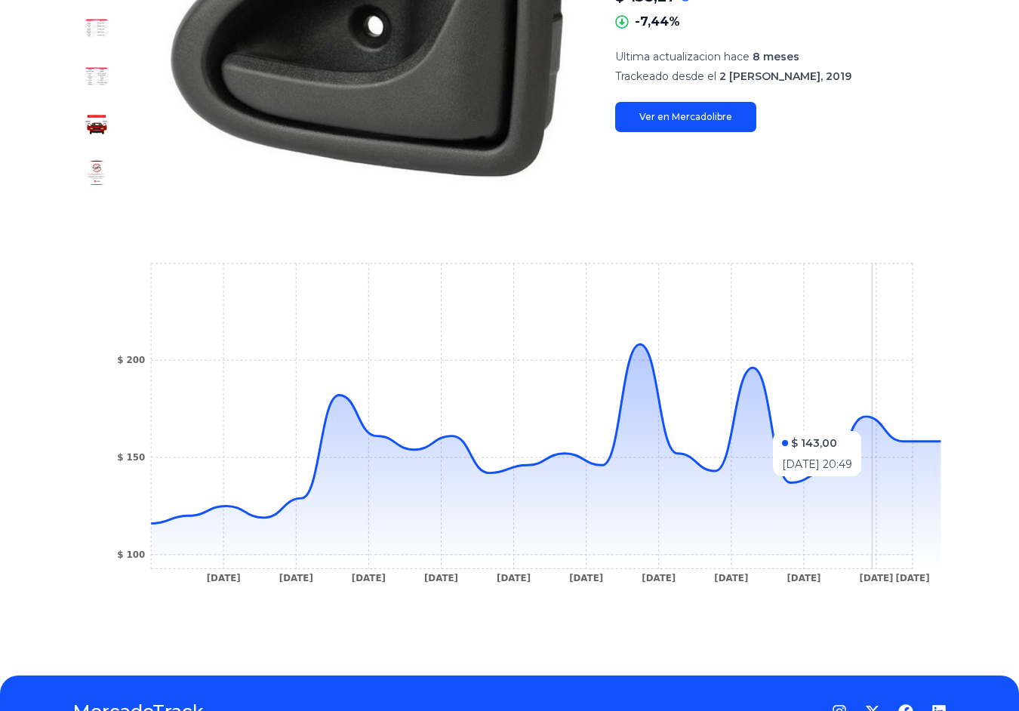
drag, startPoint x: 1037, startPoint y: 424, endPoint x: 903, endPoint y: 306, distance: 178.2
click at [835, 337] on icon "13 Jul 24 23 Jul 24 13 Aug 24 22 Aug 24 19 Sep 24 22 Oct 24 1 Nov 24 3 Nov 24 2…" at bounding box center [510, 427] width 814 height 340
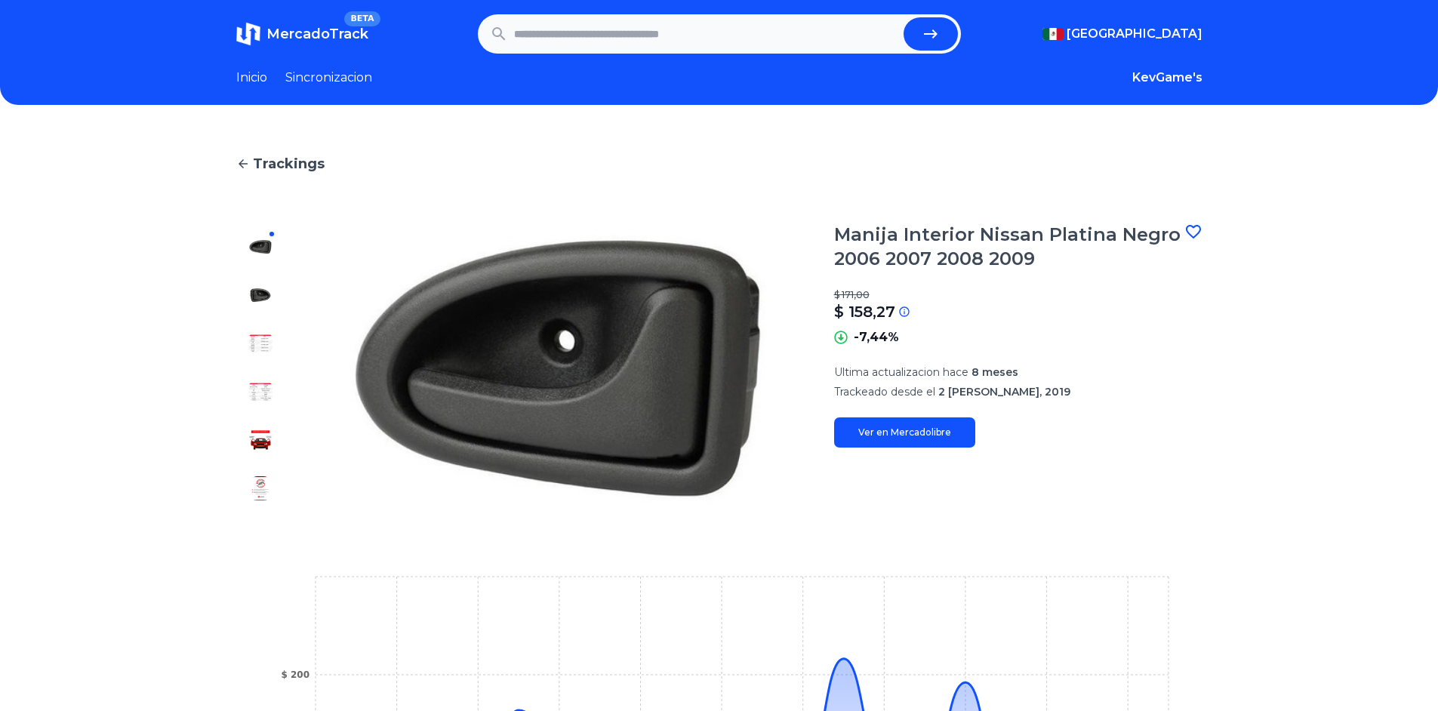
scroll to position [0, 0]
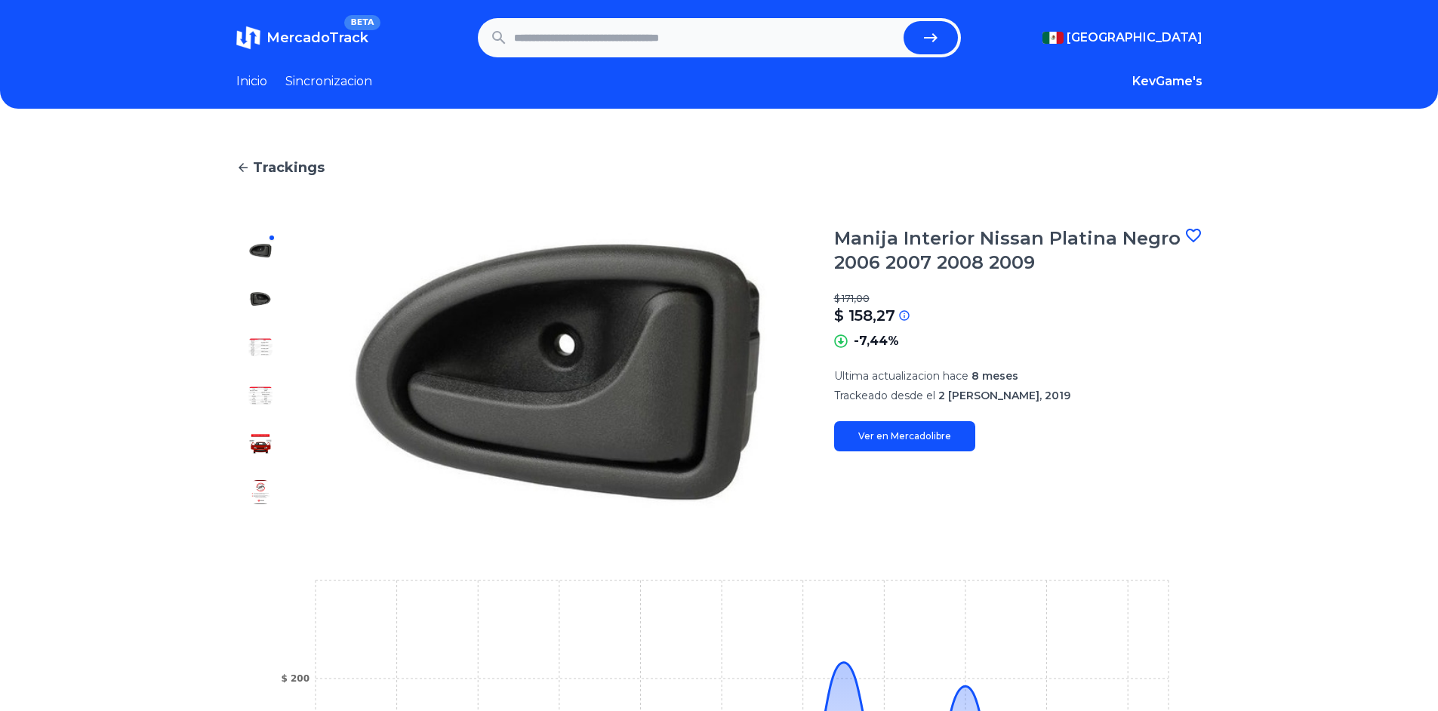
click at [265, 162] on span "Trackings" at bounding box center [289, 167] width 72 height 21
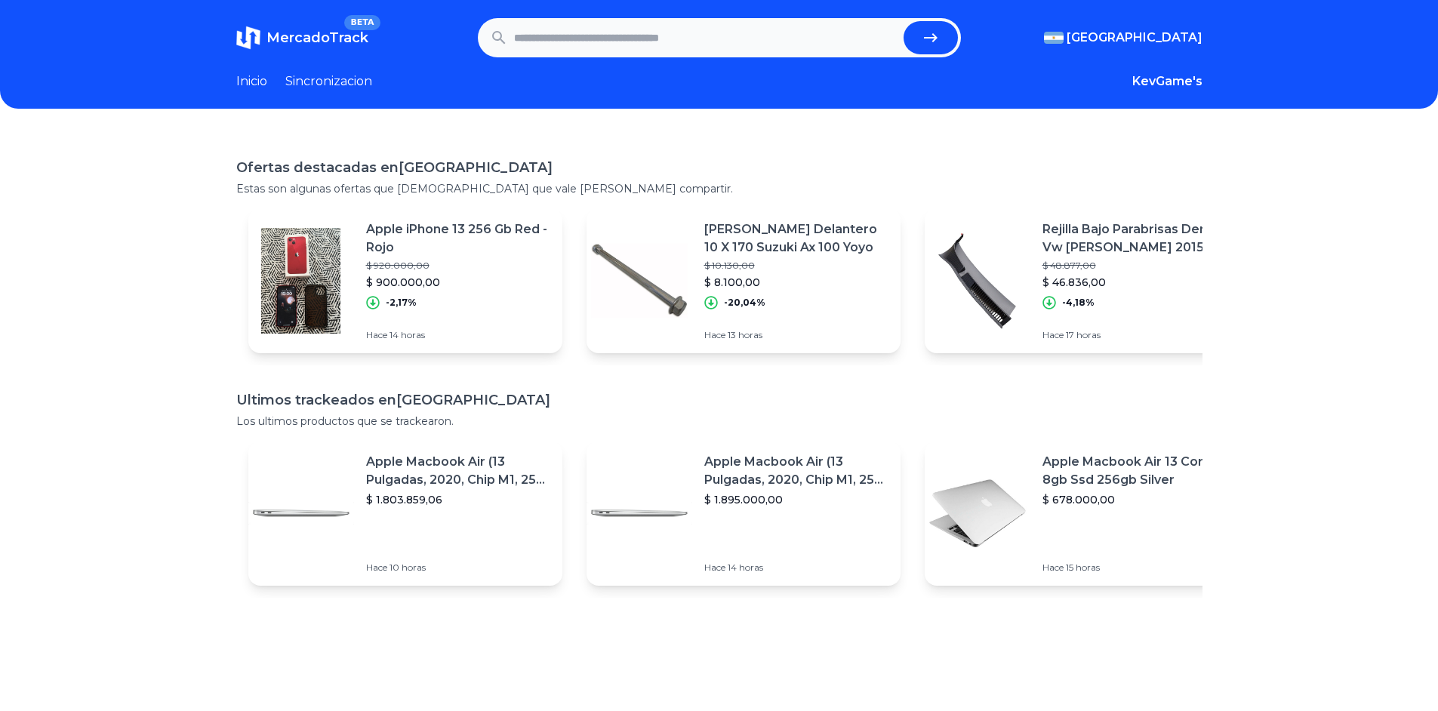
click at [496, 292] on div "Apple iPhone 13 256 Gb Red - Rojo $ 920.000,00 $ 900.000,00 -2,17%" at bounding box center [458, 264] width 184 height 89
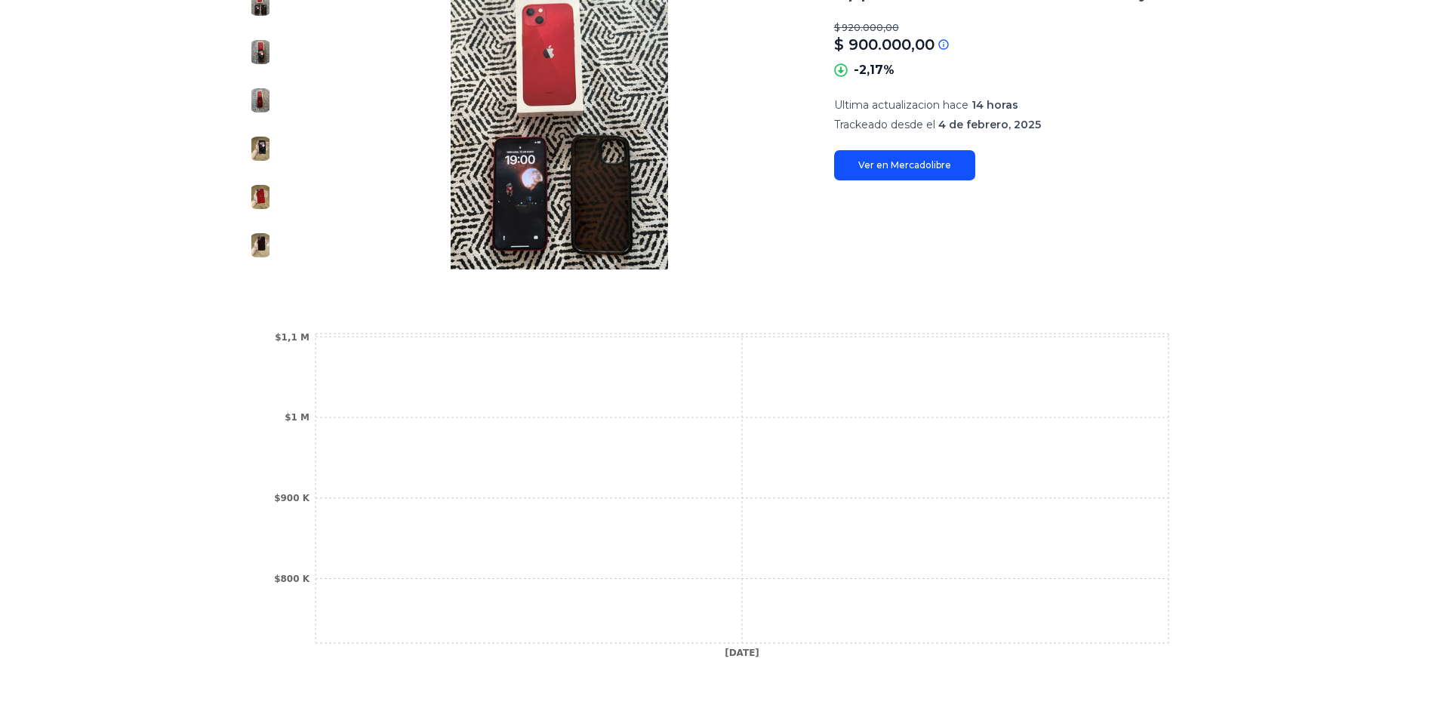
scroll to position [399, 0]
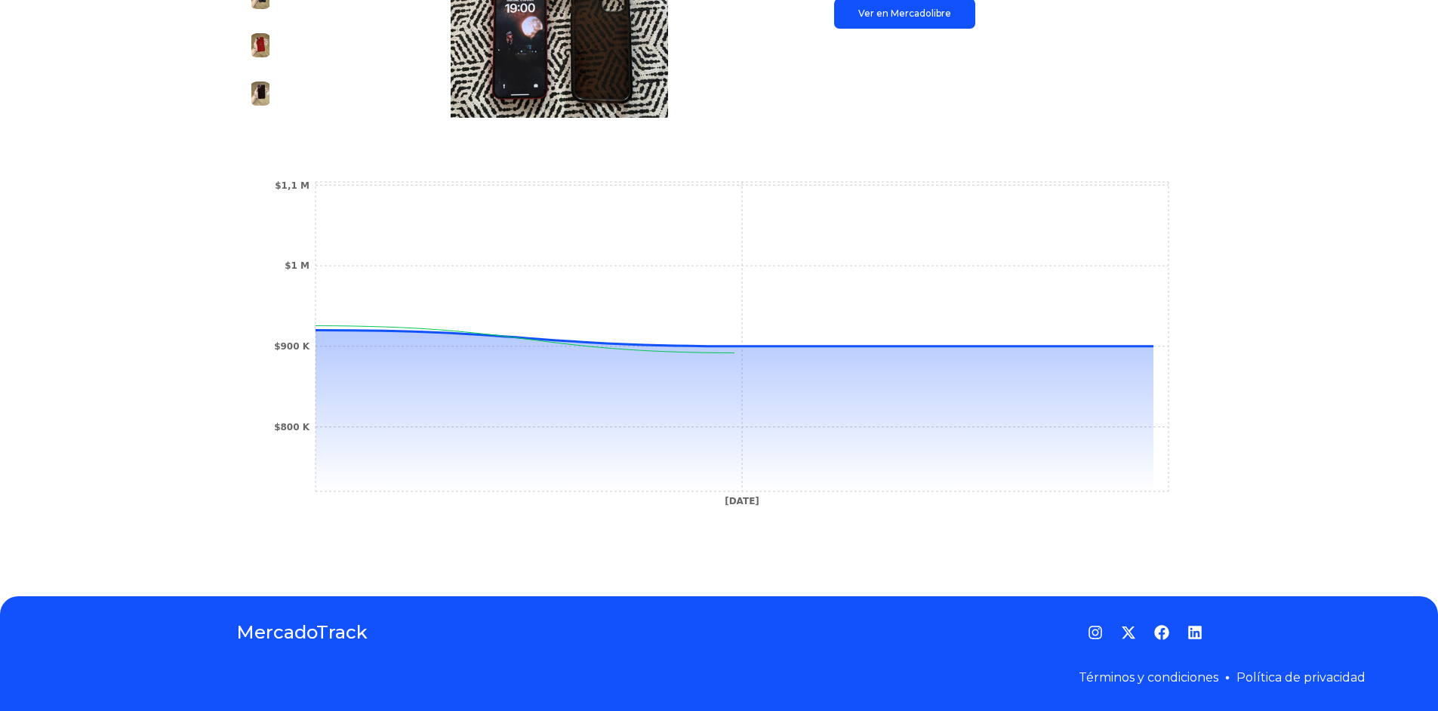
click at [306, 439] on icon "24 Feb 25 $800 K $900 K $1 M $1,1 M" at bounding box center [719, 348] width 906 height 340
drag, startPoint x: 303, startPoint y: 409, endPoint x: 331, endPoint y: 412, distance: 28.1
click at [308, 410] on icon "24 Feb 25 $800 K $900 K $1 M $1,1 M" at bounding box center [719, 348] width 906 height 340
click at [759, 528] on section "24 Feb 25 $800 K $900 K $1 M $1,1 M" at bounding box center [719, 348] width 966 height 400
click at [759, 502] on tspan "24 Feb 25" at bounding box center [742, 501] width 35 height 11
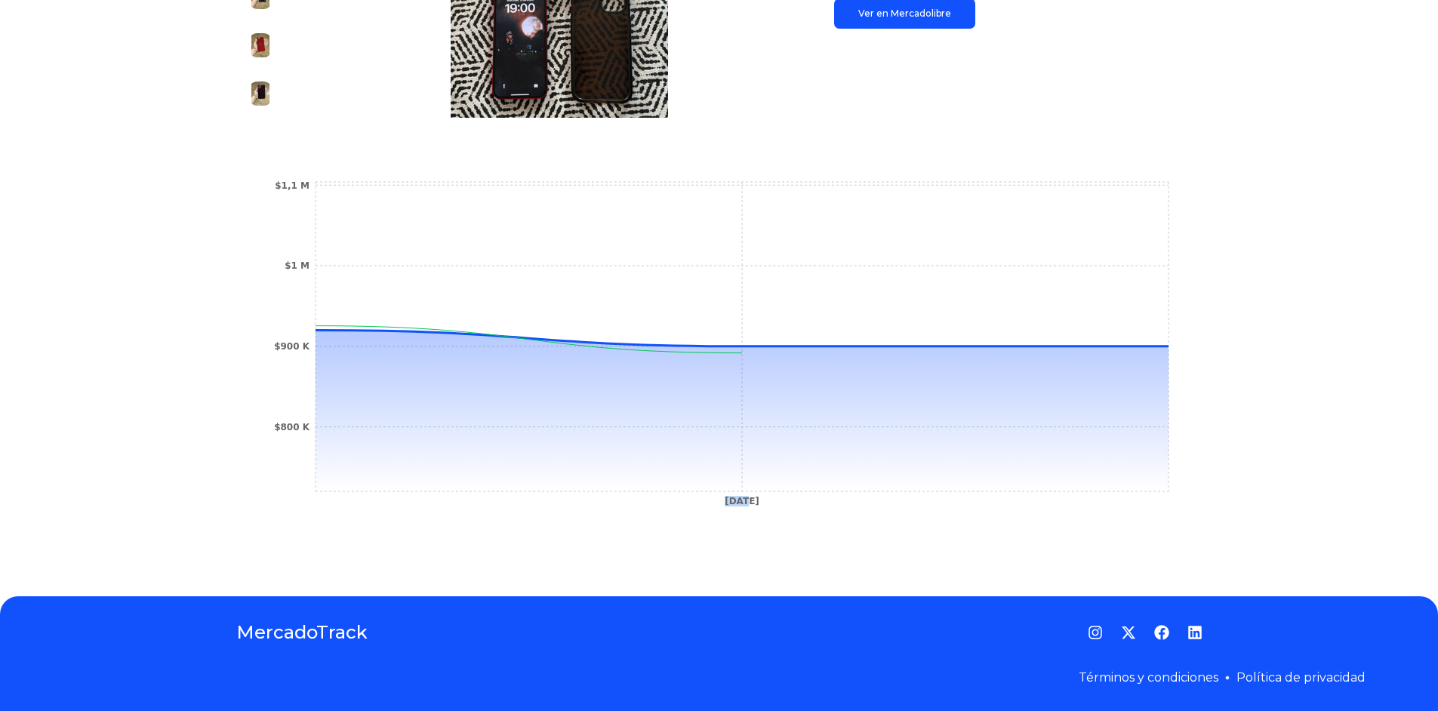
click at [759, 500] on tspan "24 Feb 25" at bounding box center [742, 501] width 35 height 11
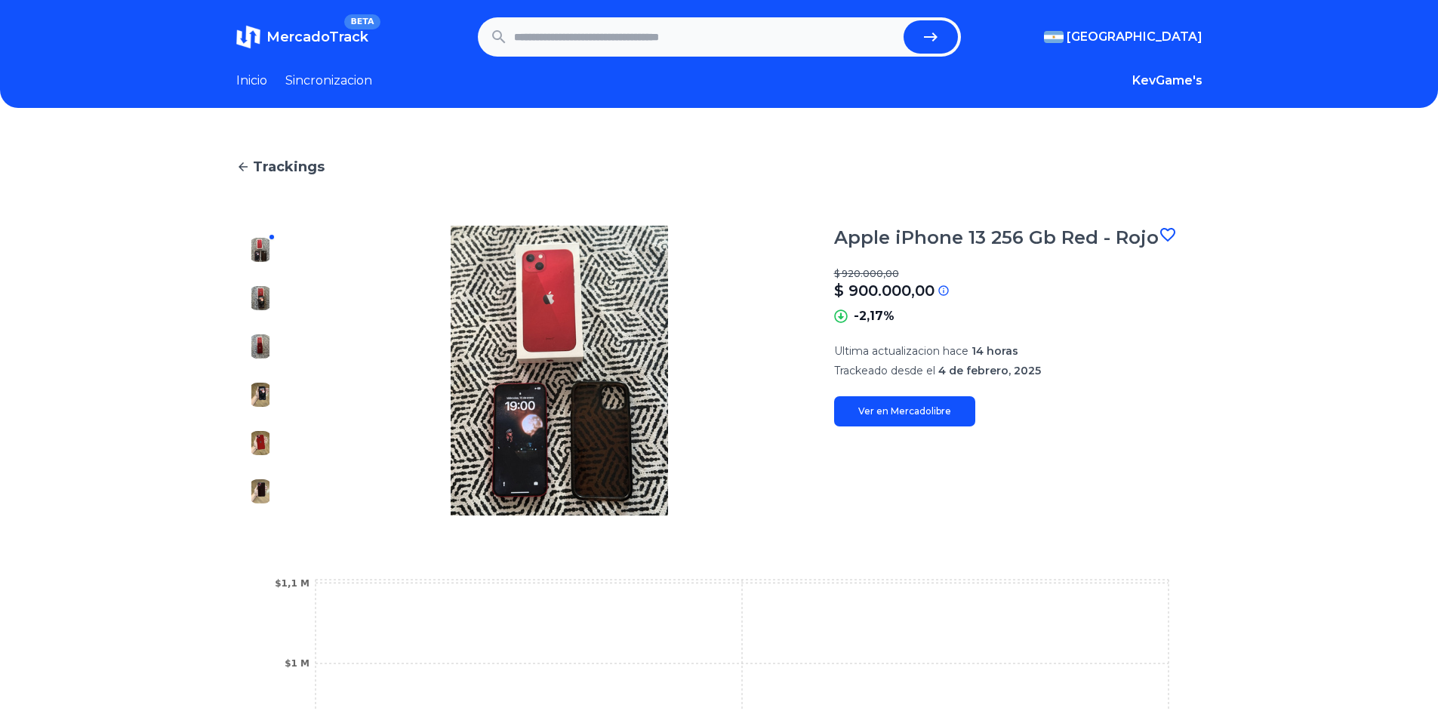
scroll to position [0, 0]
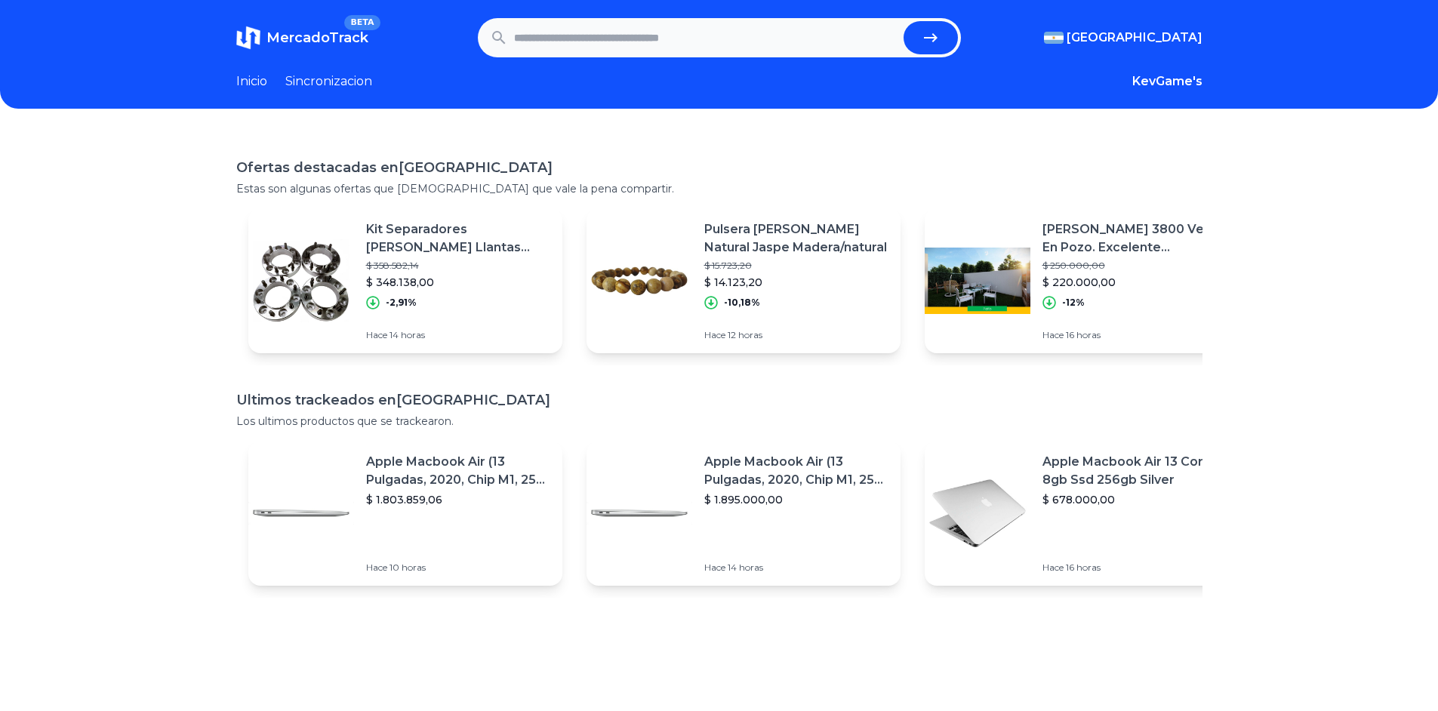
click at [662, 20] on form at bounding box center [719, 37] width 483 height 39
click at [672, 41] on input "text" at bounding box center [706, 37] width 384 height 33
paste input "**********"
click at [945, 38] on button "submit" at bounding box center [931, 37] width 54 height 33
type input "**********"
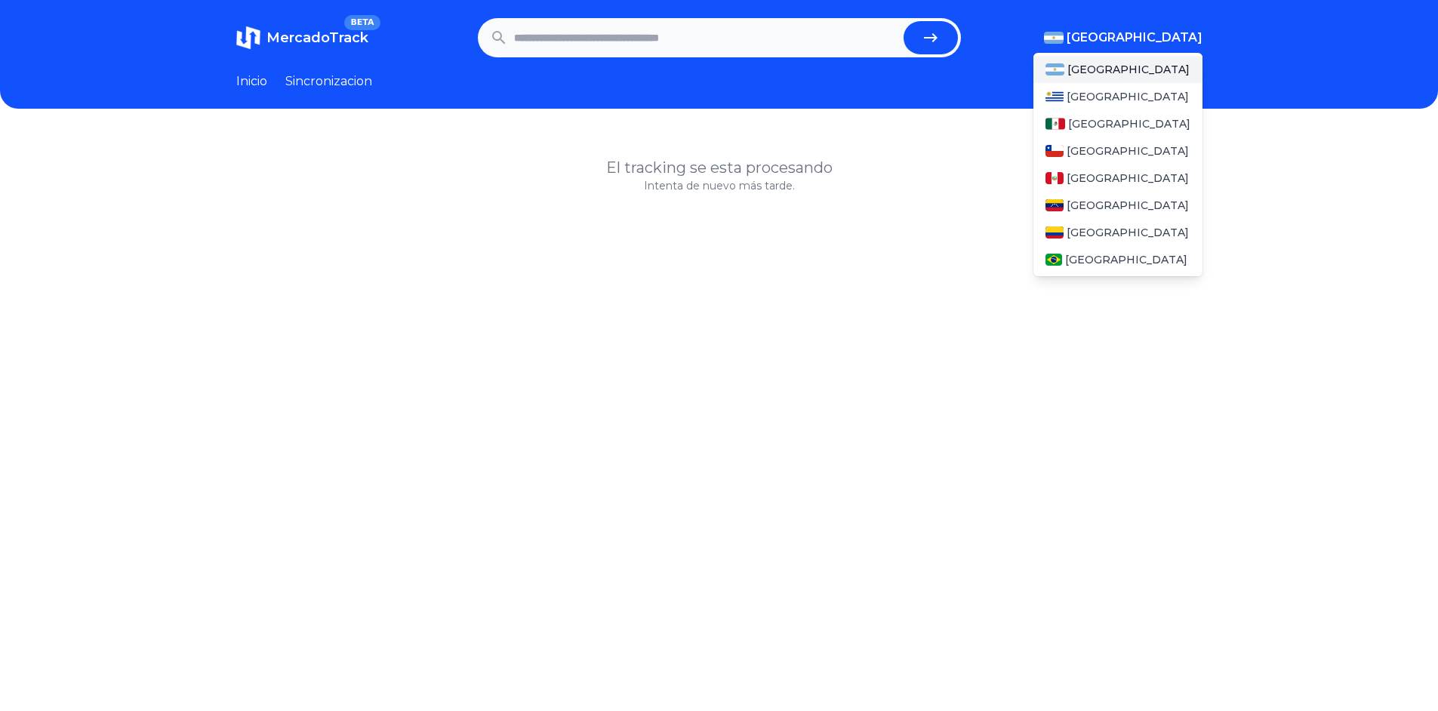
click at [1195, 29] on span "[GEOGRAPHIC_DATA]" at bounding box center [1135, 38] width 136 height 18
click at [1104, 119] on span "[GEOGRAPHIC_DATA]" at bounding box center [1129, 123] width 122 height 15
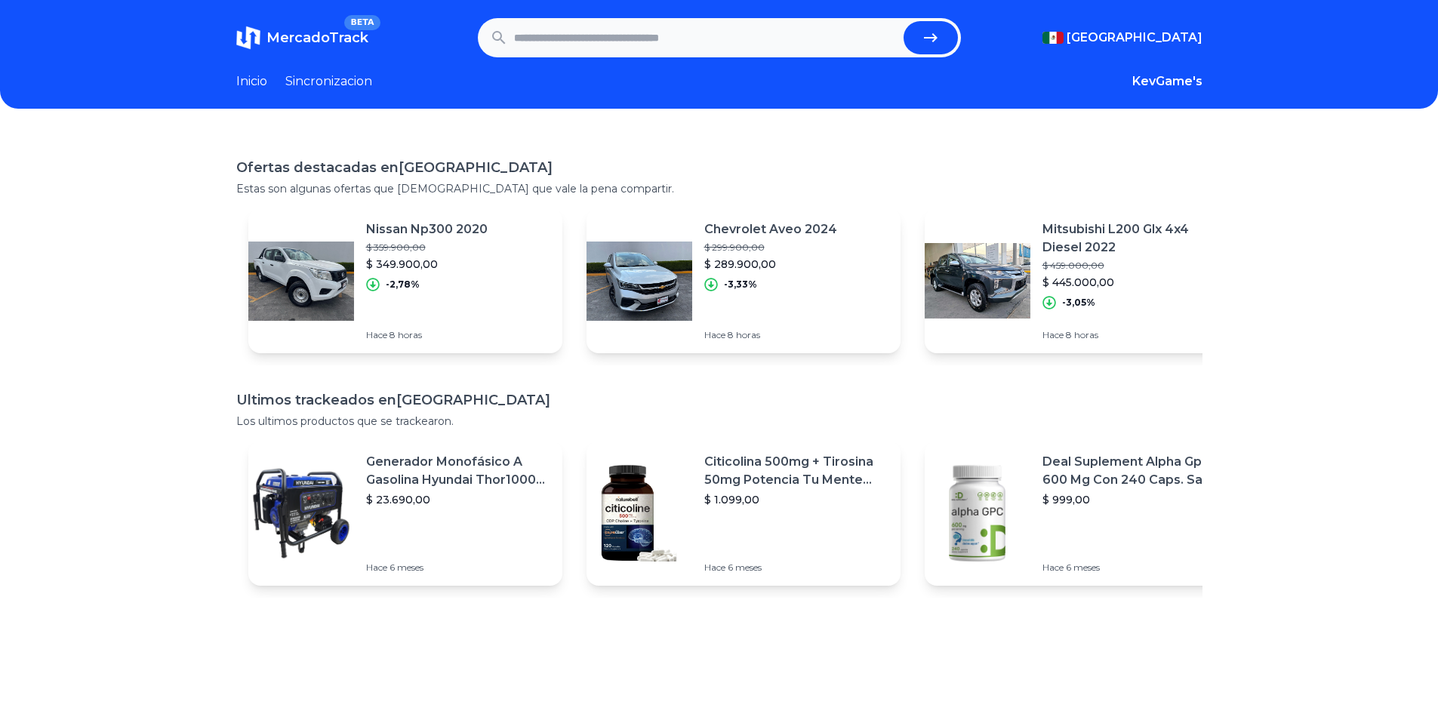
click at [690, 38] on input "text" at bounding box center [706, 37] width 384 height 33
paste input "**********"
click at [940, 45] on icon "submit" at bounding box center [931, 38] width 18 height 18
type input "**********"
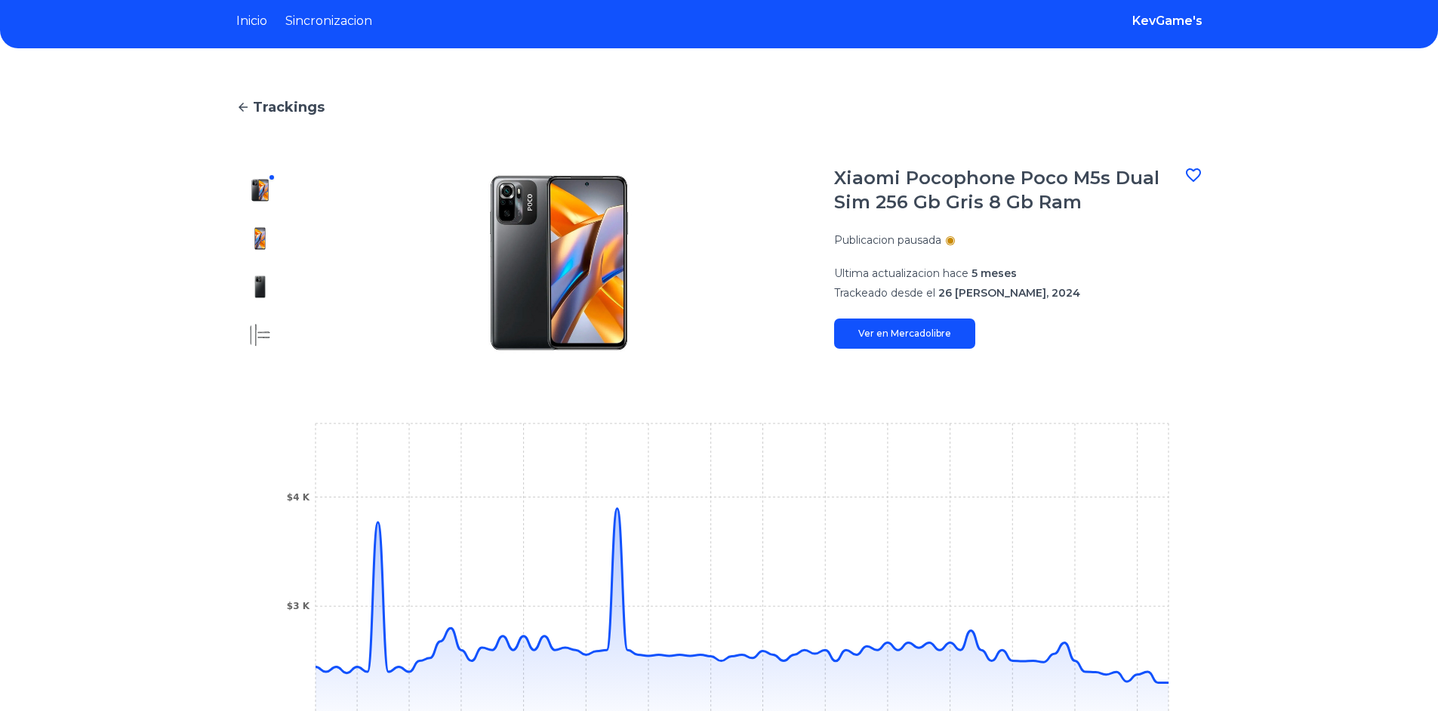
scroll to position [75, 0]
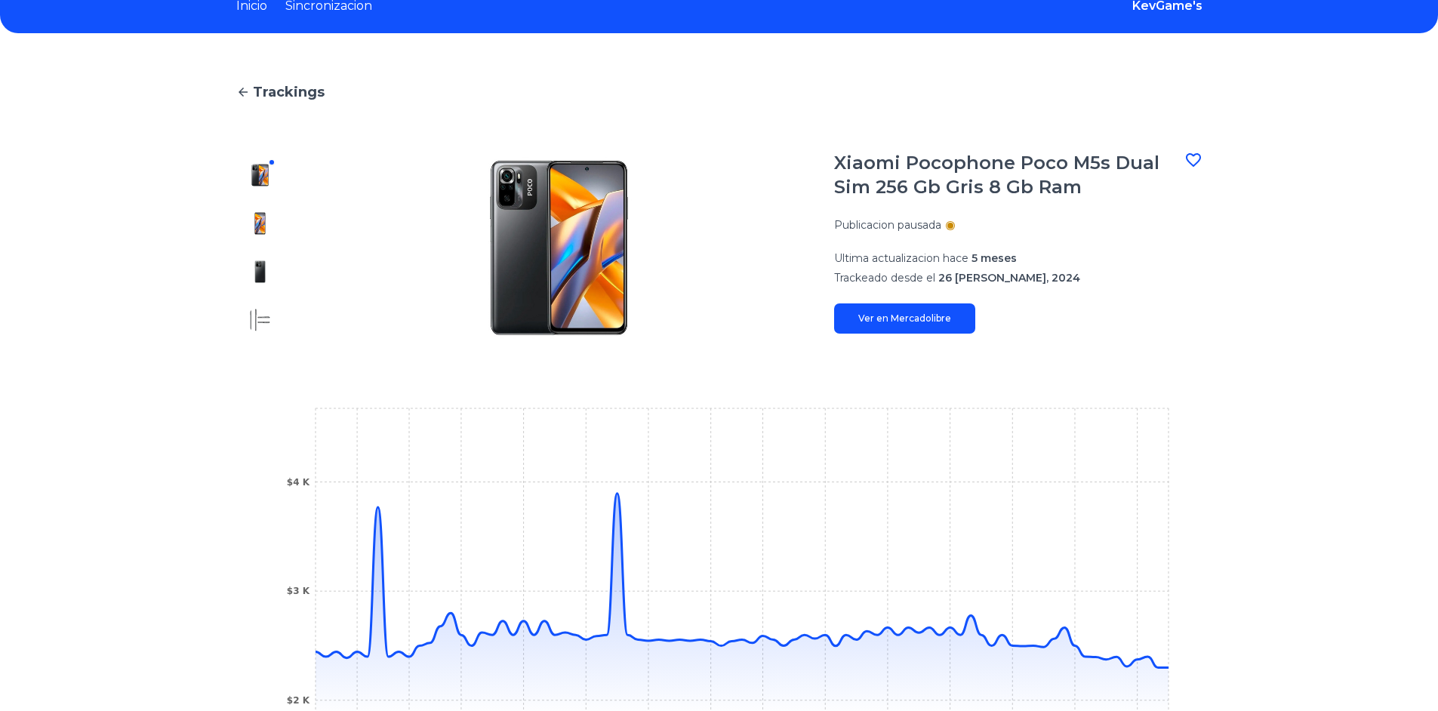
drag, startPoint x: 1004, startPoint y: 222, endPoint x: 961, endPoint y: 222, distance: 43.0
click at [961, 222] on div "Publicacion pausada" at bounding box center [1018, 224] width 368 height 15
drag, startPoint x: 838, startPoint y: 256, endPoint x: 1038, endPoint y: 245, distance: 200.4
click at [1038, 245] on section "Xiaomi Pocophone Poco M5s Dual Sim 256 Gb Gris 8 Gb Ram Publicacion pausada Ult…" at bounding box center [719, 247] width 966 height 193
drag, startPoint x: 835, startPoint y: 279, endPoint x: 1090, endPoint y: 274, distance: 255.2
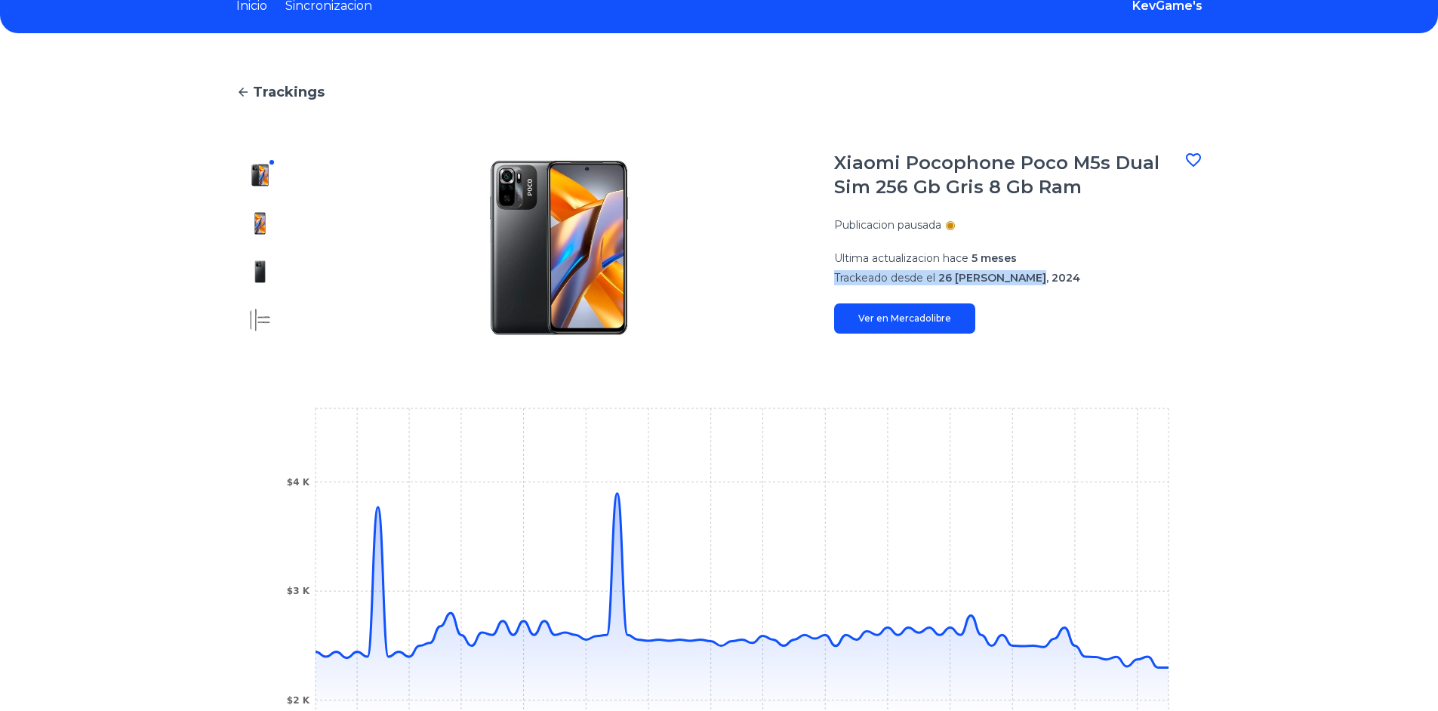
click at [1090, 274] on section "Xiaomi Pocophone Poco M5s Dual Sim 256 Gb Gris 8 Gb Ram Publicacion pausada Ult…" at bounding box center [719, 247] width 966 height 193
click at [1060, 277] on p "Trackeado desde el 26 [PERSON_NAME], 2024" at bounding box center [1018, 277] width 368 height 15
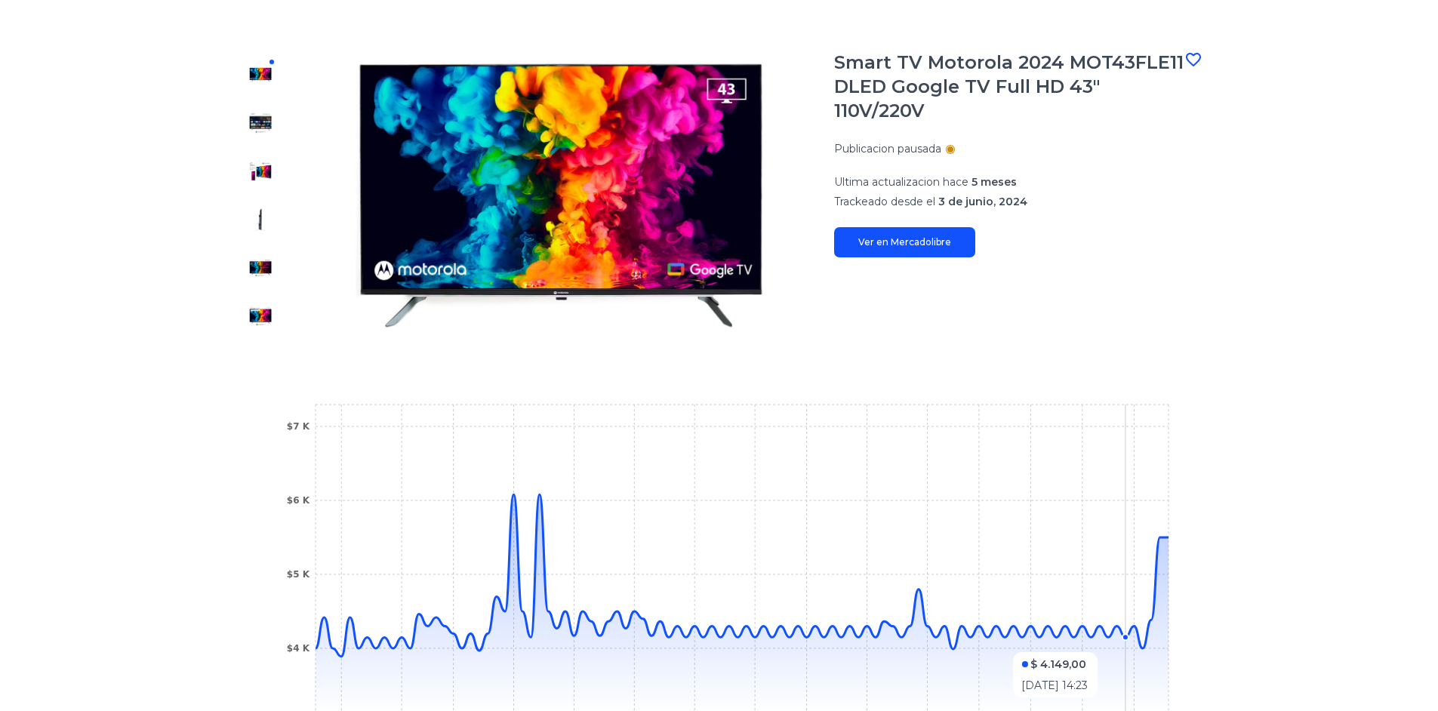
scroll to position [226, 0]
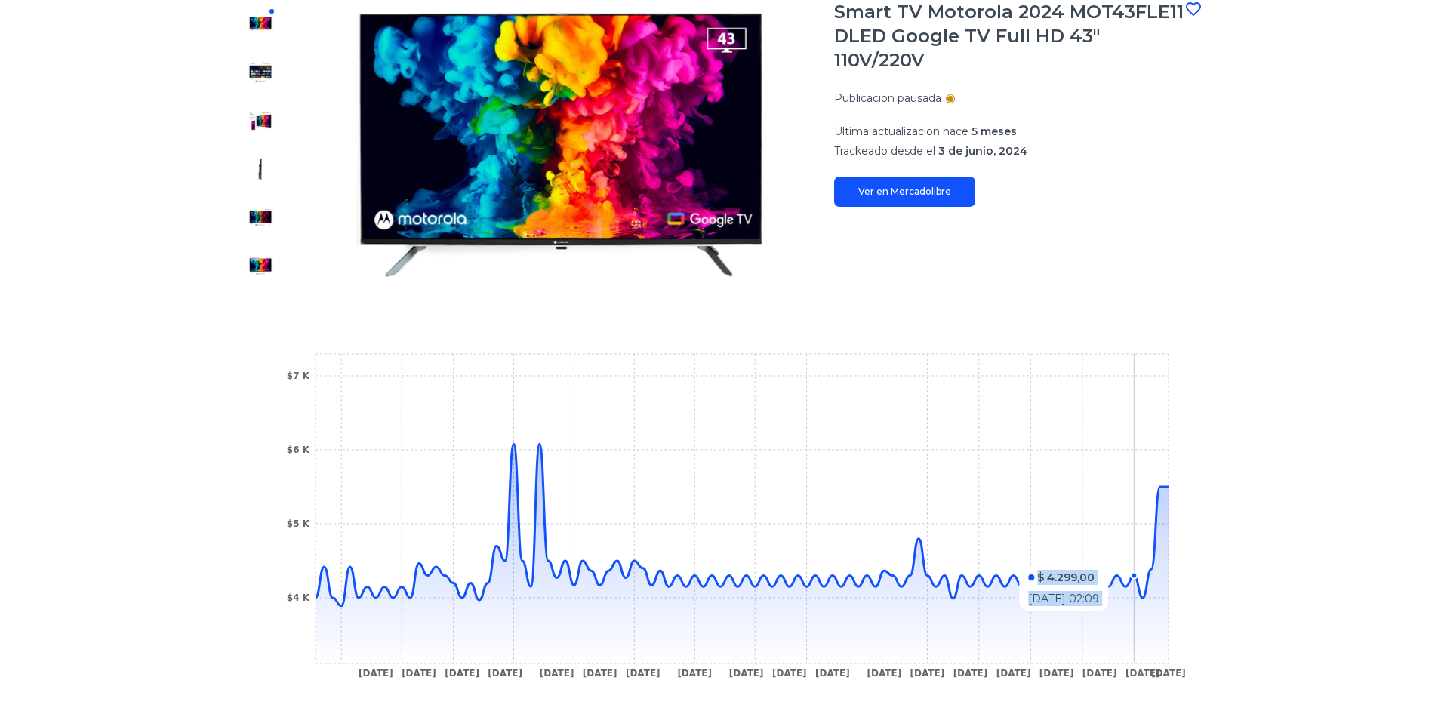
drag, startPoint x: 1098, startPoint y: 612, endPoint x: 1138, endPoint y: 613, distance: 39.3
click at [1138, 613] on icon at bounding box center [742, 554] width 853 height 220
click at [1142, 613] on icon at bounding box center [742, 554] width 853 height 220
